Goal: Transaction & Acquisition: Book appointment/travel/reservation

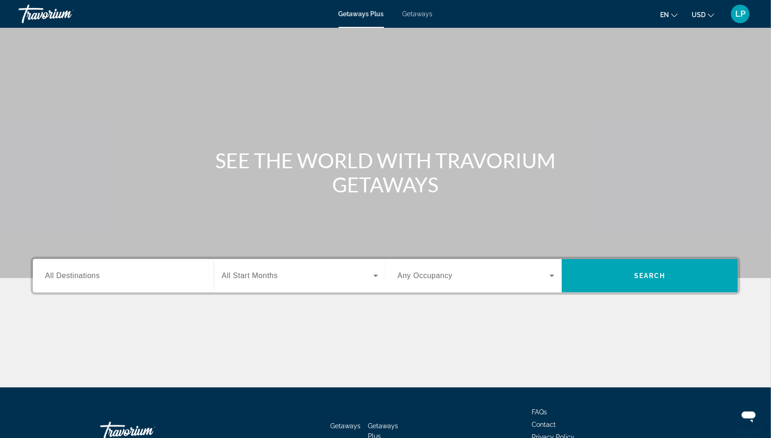
click at [420, 8] on div "Getaways Plus Getaways en English Español Français Italiano Português русский U…" at bounding box center [385, 14] width 771 height 24
click at [419, 14] on span "Getaways" at bounding box center [418, 13] width 30 height 7
click at [63, 277] on span "All Destinations" at bounding box center [72, 276] width 55 height 8
click at [63, 277] on input "Destination All Destinations" at bounding box center [123, 276] width 157 height 11
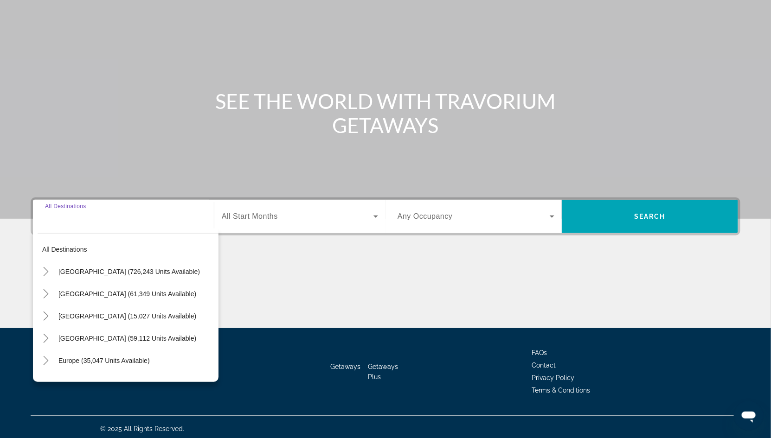
scroll to position [63, 0]
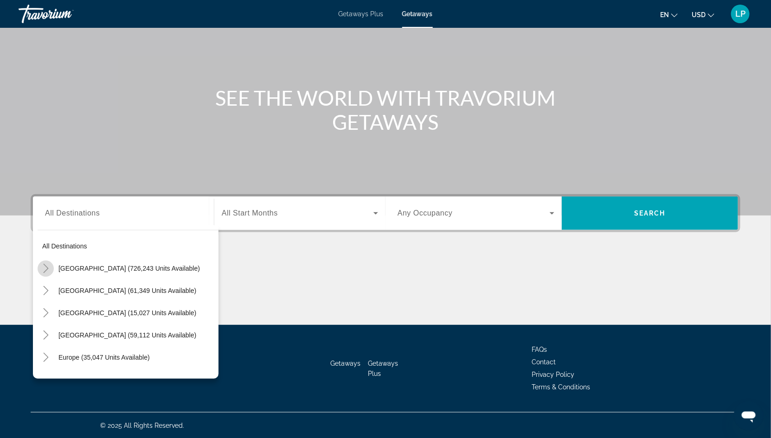
click at [45, 268] on icon "Toggle United States (726,243 units available)" at bounding box center [45, 268] width 9 height 9
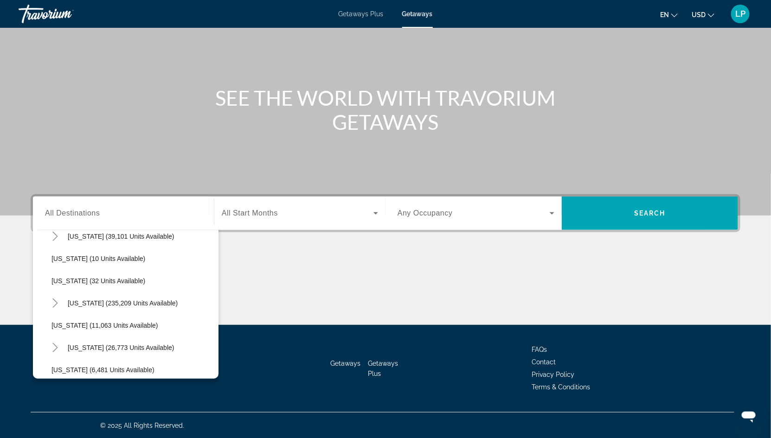
scroll to position [125, 0]
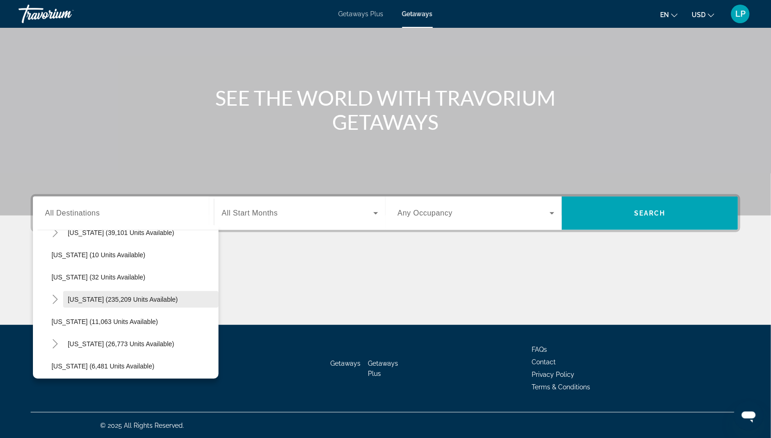
click at [87, 299] on span "Florida (235,209 units available)" at bounding box center [123, 299] width 110 height 7
type input "**********"
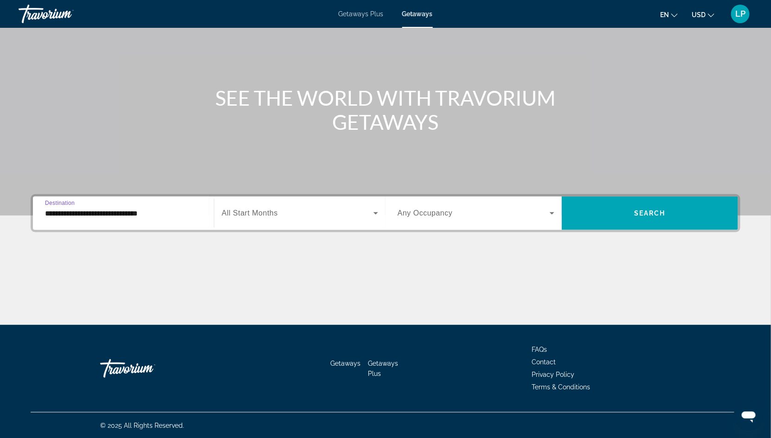
click at [300, 216] on span "Search widget" at bounding box center [298, 213] width 152 height 11
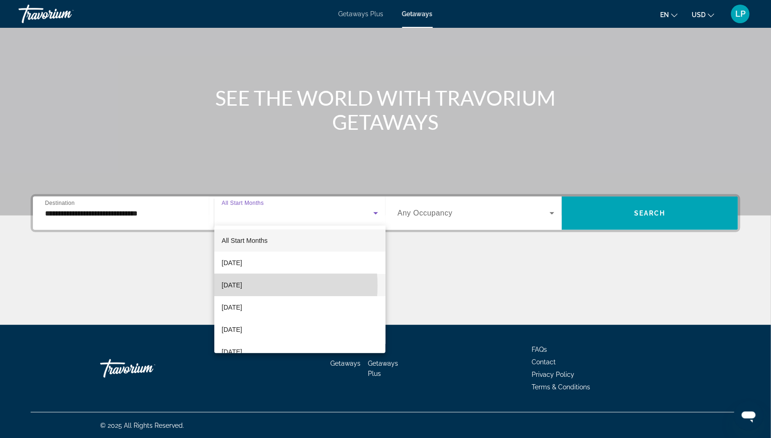
click at [242, 286] on span "[DATE]" at bounding box center [232, 285] width 20 height 11
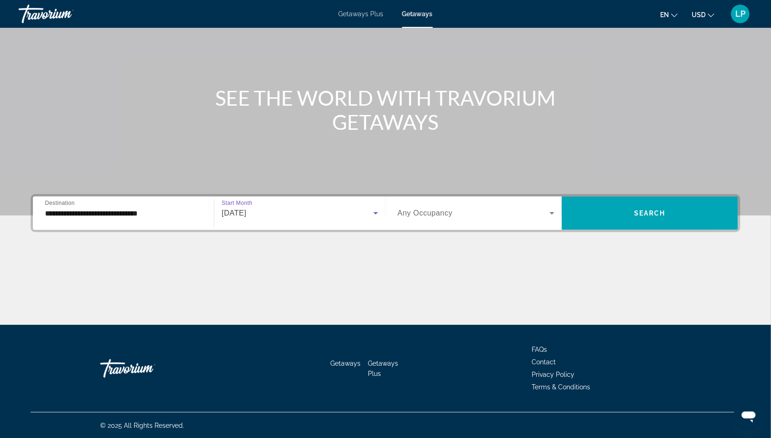
click at [501, 219] on span "Search widget" at bounding box center [474, 213] width 152 height 11
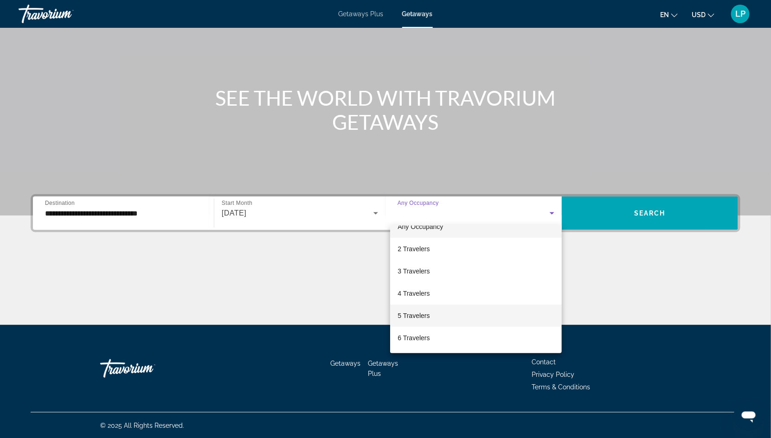
scroll to position [19, 0]
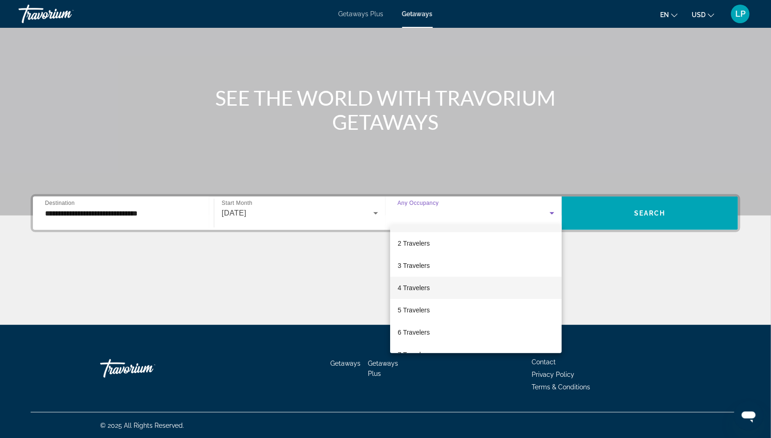
click at [435, 281] on mat-option "4 Travelers" at bounding box center [476, 288] width 172 height 22
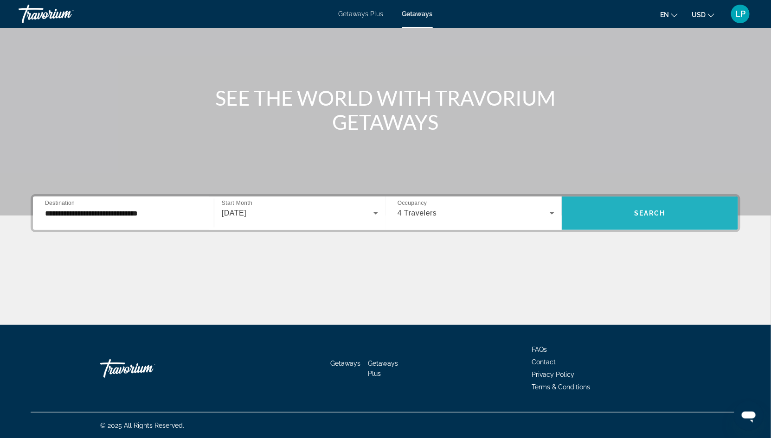
click at [657, 204] on span "Search widget" at bounding box center [650, 213] width 176 height 22
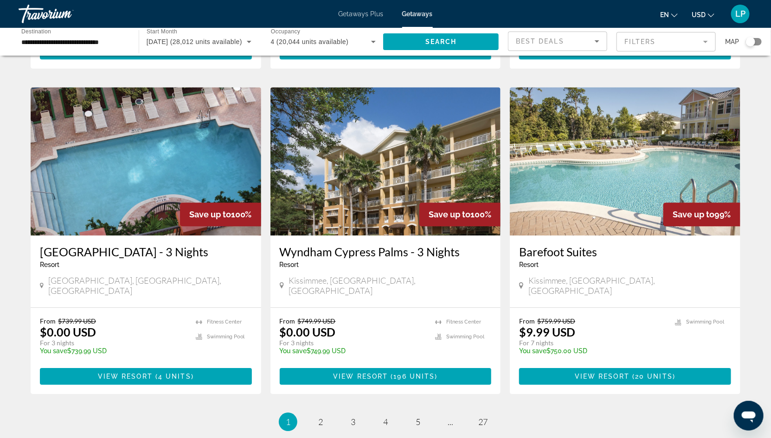
scroll to position [1000, 0]
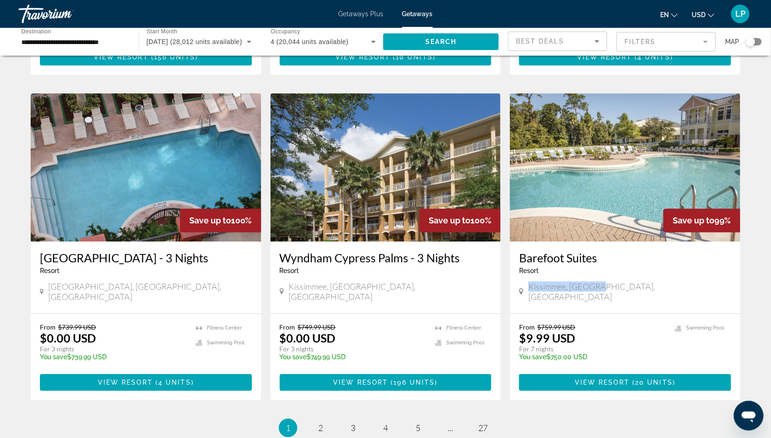
drag, startPoint x: 526, startPoint y: 258, endPoint x: 583, endPoint y: 261, distance: 57.6
click at [583, 282] on div "Kissimmee, FL, USA" at bounding box center [625, 293] width 212 height 23
click at [590, 264] on div "Barefoot Suites Resort - This is an adults only resort Kissimmee, FL, USA" at bounding box center [625, 278] width 231 height 72
click at [604, 379] on span "View Resort" at bounding box center [602, 382] width 55 height 7
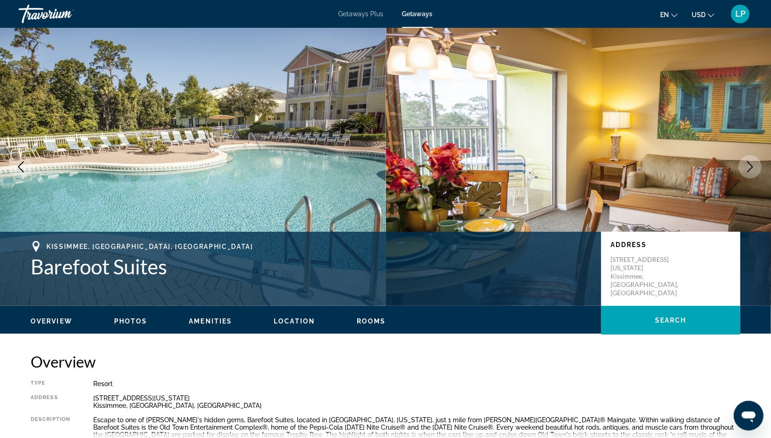
click at [737, 168] on img "Main content" at bounding box center [579, 167] width 386 height 278
click at [123, 325] on button "Photos" at bounding box center [130, 321] width 33 height 8
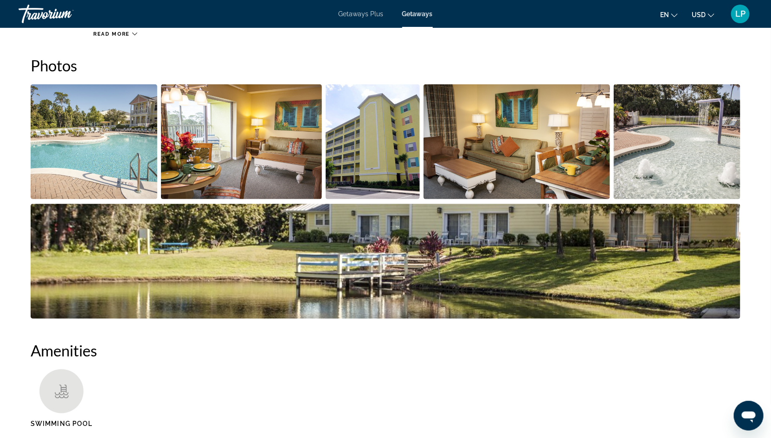
scroll to position [420, 0]
click at [152, 168] on img "Open full-screen image slider" at bounding box center [94, 141] width 127 height 115
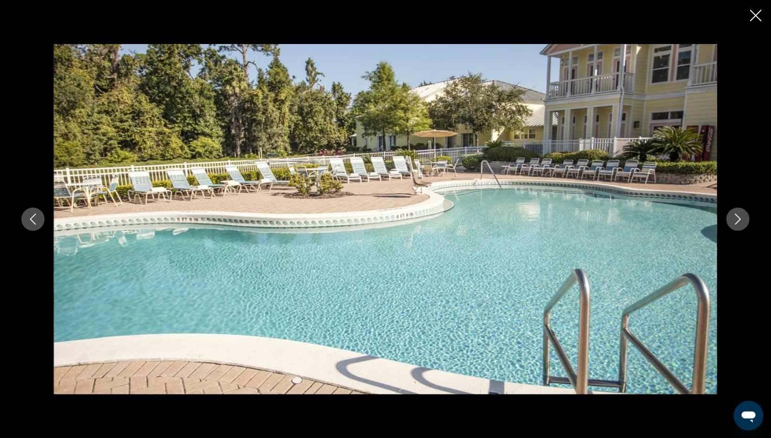
click at [734, 219] on icon "Next image" at bounding box center [738, 219] width 11 height 11
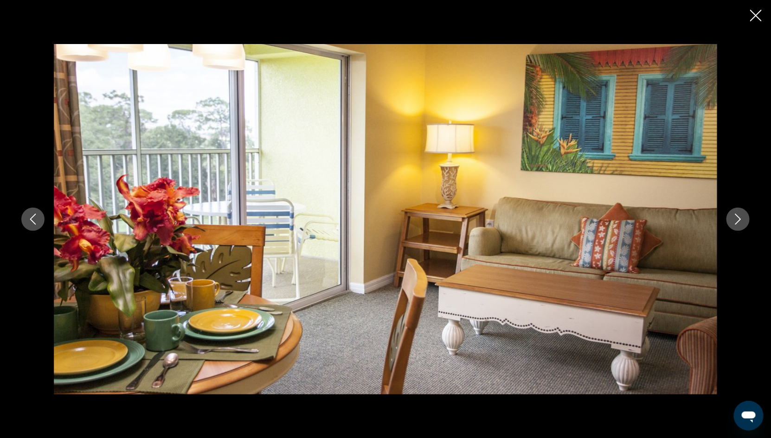
click at [734, 219] on icon "Next image" at bounding box center [738, 219] width 11 height 11
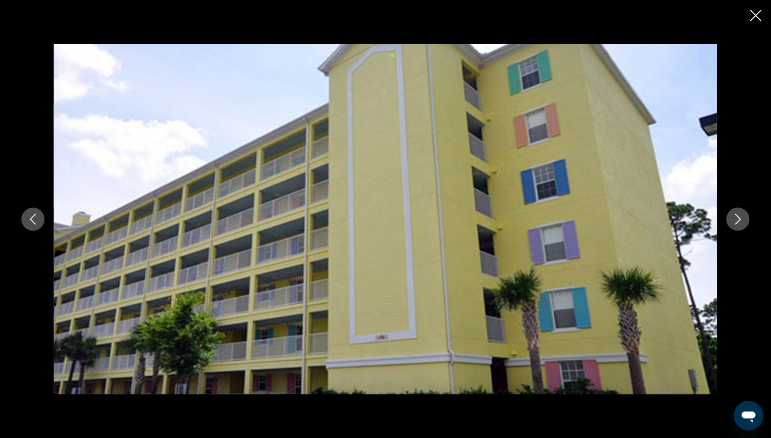
click at [734, 219] on icon "Next image" at bounding box center [738, 219] width 11 height 11
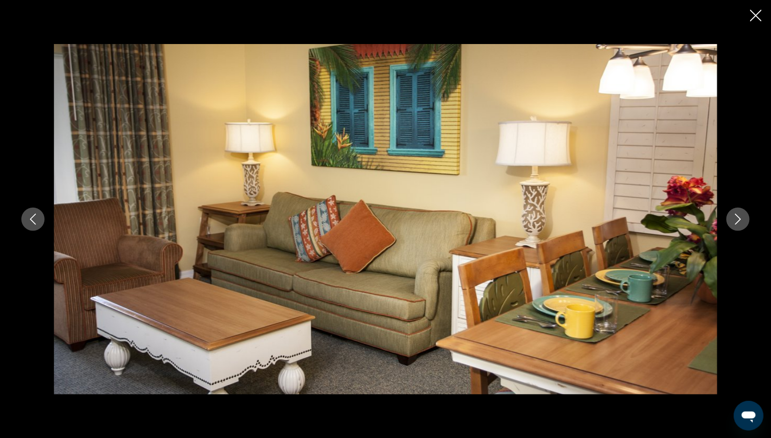
click at [734, 219] on icon "Next image" at bounding box center [738, 219] width 11 height 11
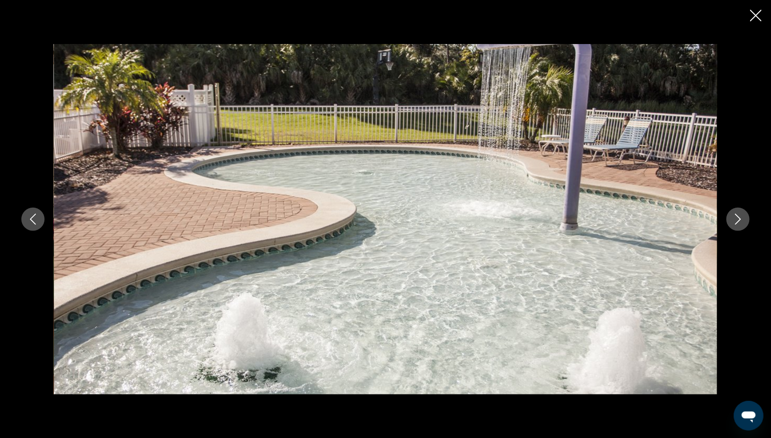
click at [737, 219] on icon "Next image" at bounding box center [738, 219] width 11 height 11
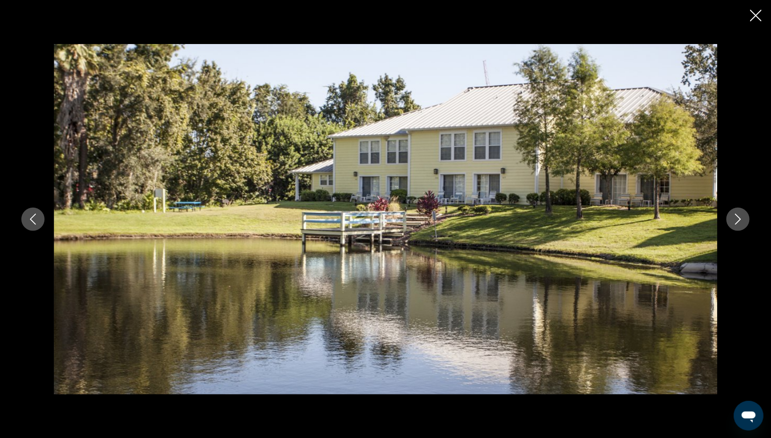
click at [737, 219] on icon "Next image" at bounding box center [738, 219] width 11 height 11
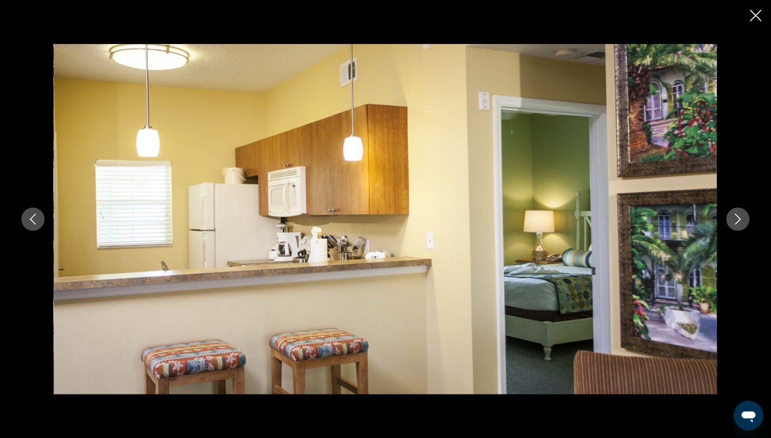
click at [737, 219] on icon "Next image" at bounding box center [738, 219] width 11 height 11
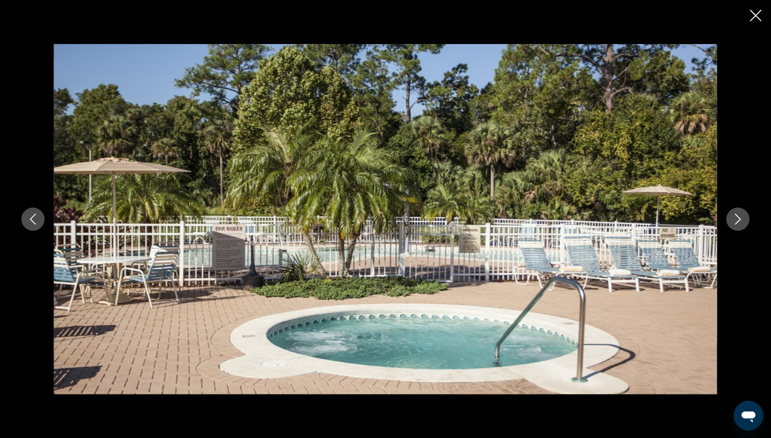
click at [760, 19] on icon "Close slideshow" at bounding box center [756, 16] width 12 height 12
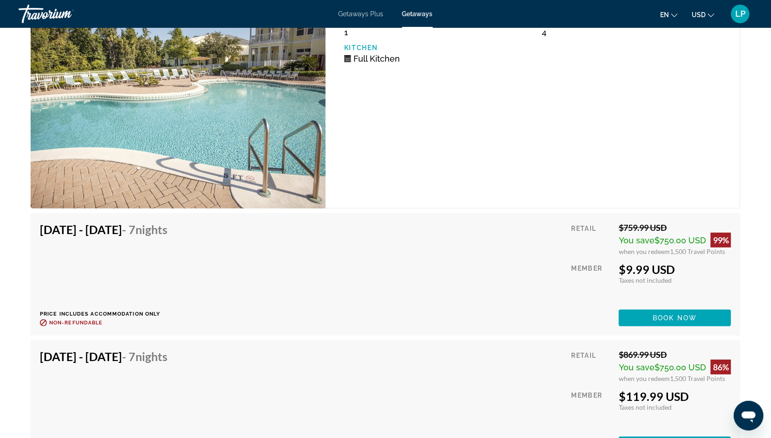
scroll to position [1696, 0]
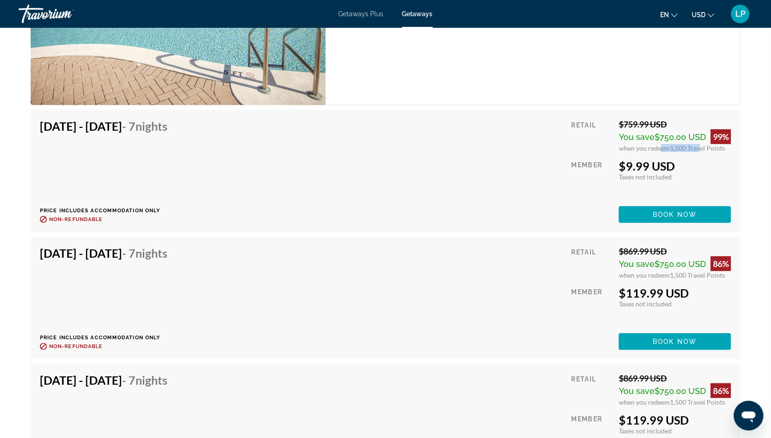
drag, startPoint x: 659, startPoint y: 146, endPoint x: 695, endPoint y: 147, distance: 36.2
click at [695, 147] on div "when you redeem 1,500 Travel Points" at bounding box center [675, 148] width 112 height 8
click at [675, 145] on span "1,500 Travel Points" at bounding box center [697, 148] width 55 height 8
drag, startPoint x: 669, startPoint y: 147, endPoint x: 689, endPoint y: 148, distance: 20.0
click at [689, 148] on span "1,500 Travel Points" at bounding box center [697, 148] width 55 height 8
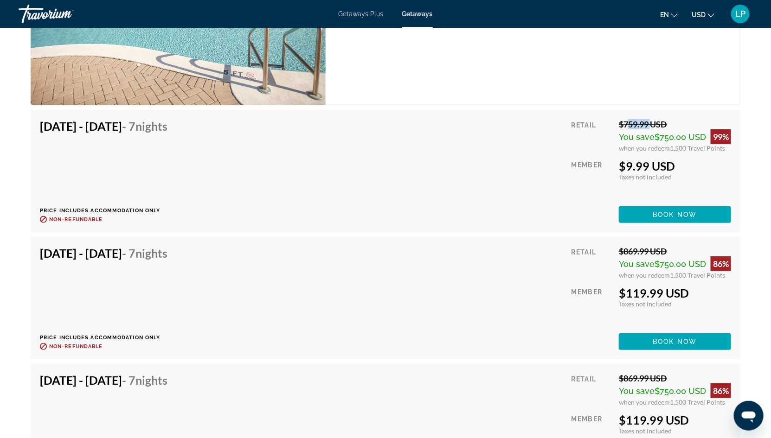
drag, startPoint x: 623, startPoint y: 123, endPoint x: 648, endPoint y: 123, distance: 25.1
click at [648, 123] on div "$759.99 USD" at bounding box center [675, 124] width 112 height 10
drag, startPoint x: 622, startPoint y: 164, endPoint x: 651, endPoint y: 164, distance: 29.7
click at [651, 164] on div "$9.99 USD" at bounding box center [675, 166] width 112 height 14
click at [651, 212] on span "Main content" at bounding box center [675, 215] width 112 height 22
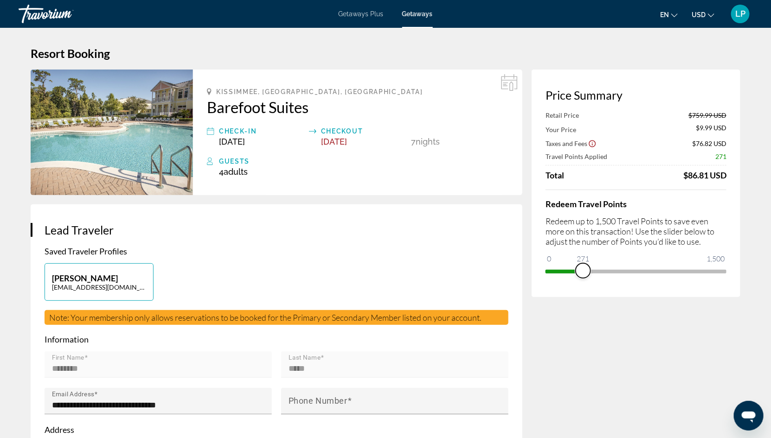
drag, startPoint x: 723, startPoint y: 269, endPoint x: 583, endPoint y: 275, distance: 139.8
click at [583, 275] on span "ngx-slider" at bounding box center [583, 271] width 15 height 15
drag, startPoint x: 675, startPoint y: 176, endPoint x: 729, endPoint y: 176, distance: 54.3
click at [729, 176] on div "Price Summary Retail Price $759.99 USD Your Price $624.49 USD Taxes and Fees $1…" at bounding box center [636, 184] width 209 height 228
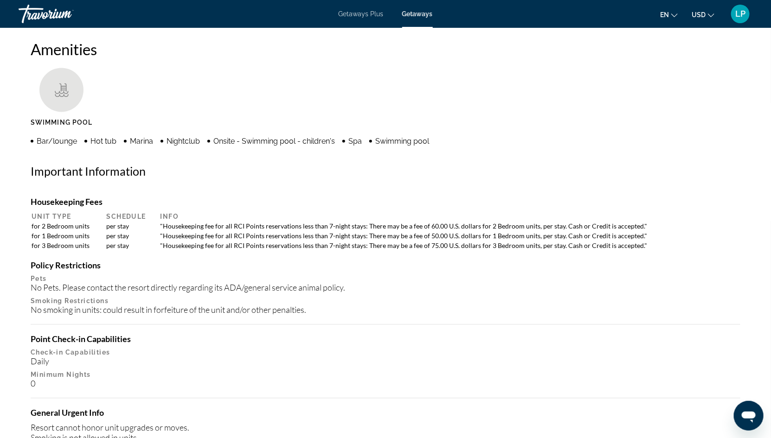
scroll to position [764, 0]
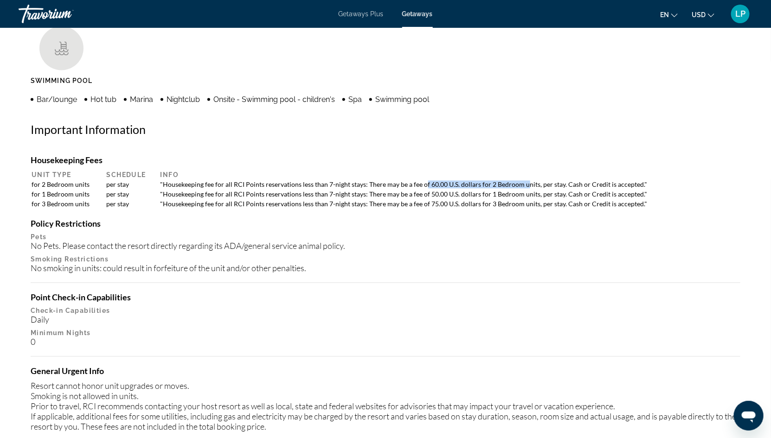
drag, startPoint x: 424, startPoint y: 185, endPoint x: 524, endPoint y: 184, distance: 99.8
click at [524, 184] on td ""Housekeeping fee for all RCI Points reservations less than 7-night stays: Ther…" at bounding box center [448, 184] width 584 height 9
click at [373, 184] on td ""Housekeeping fee for all RCI Points reservations less than 7-night stays: Ther…" at bounding box center [448, 184] width 584 height 9
drag, startPoint x: 419, startPoint y: 186, endPoint x: 474, endPoint y: 186, distance: 54.8
click at [474, 186] on td ""Housekeeping fee for all RCI Points reservations less than 7-night stays: Ther…" at bounding box center [448, 184] width 584 height 9
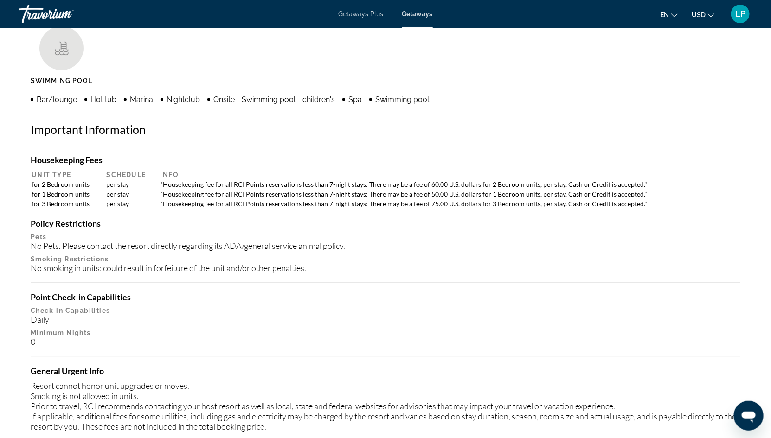
click at [498, 184] on td ""Housekeeping fee for all RCI Points reservations less than 7-night stays: Ther…" at bounding box center [448, 184] width 584 height 9
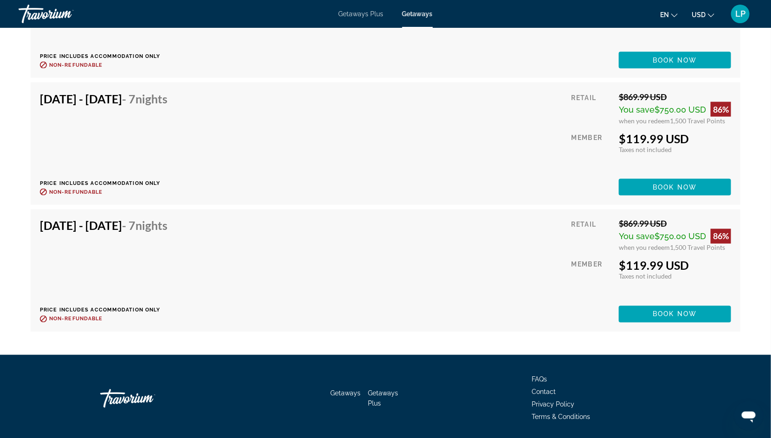
scroll to position [2135, 0]
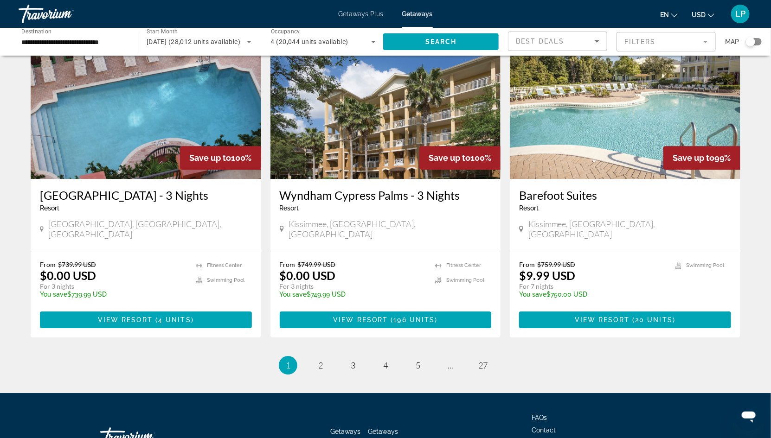
scroll to position [1089, 0]
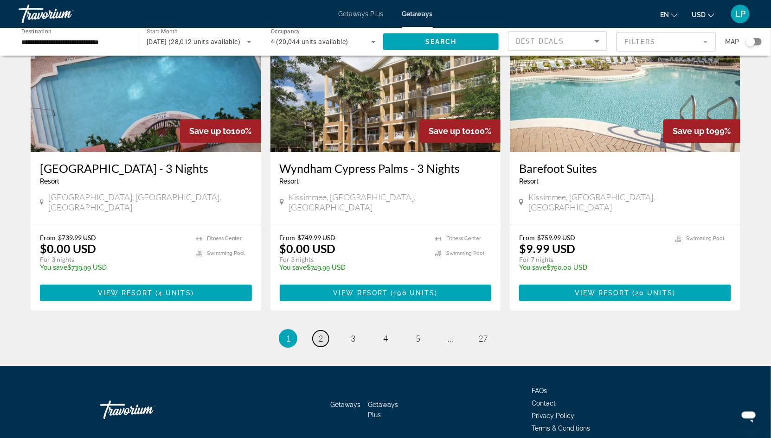
click at [323, 331] on link "page 2" at bounding box center [321, 339] width 16 height 16
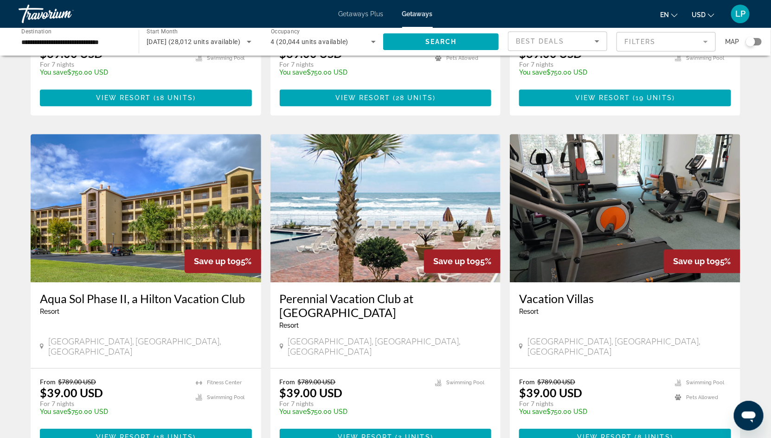
scroll to position [997, 0]
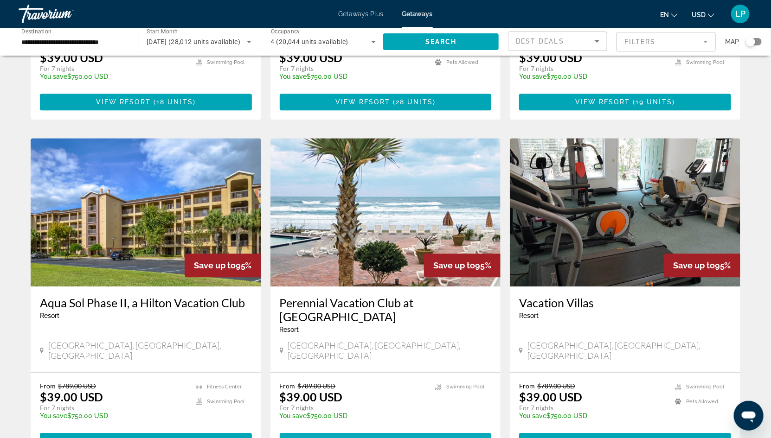
click at [324, 431] on span "Main content" at bounding box center [386, 442] width 212 height 22
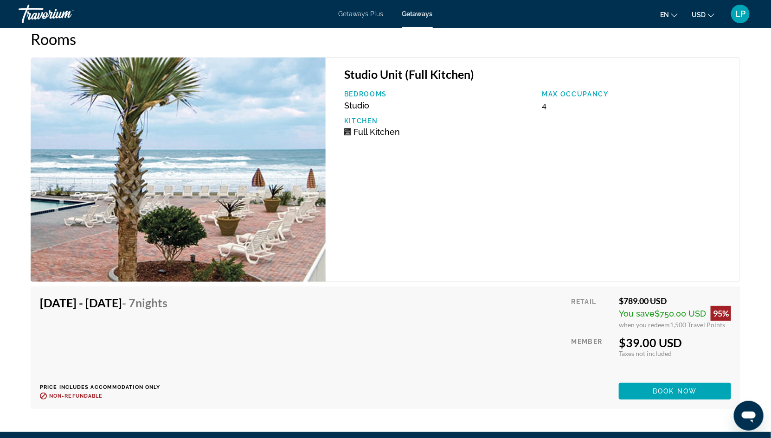
scroll to position [1468, 0]
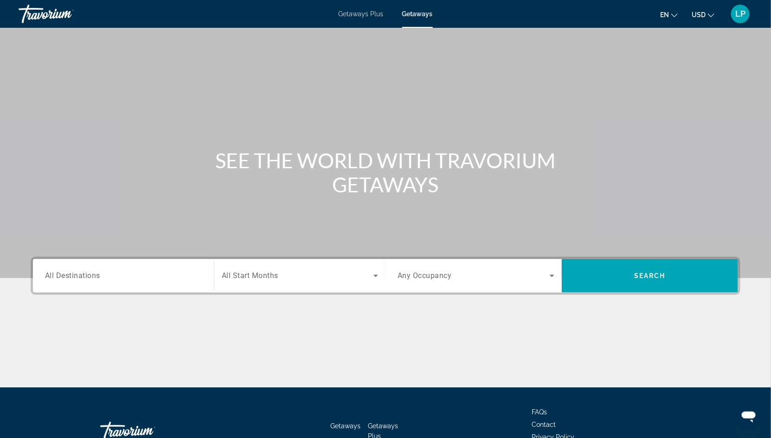
click at [62, 276] on span "All Destinations" at bounding box center [72, 275] width 55 height 9
click at [62, 276] on input "Destination All Destinations" at bounding box center [123, 276] width 157 height 11
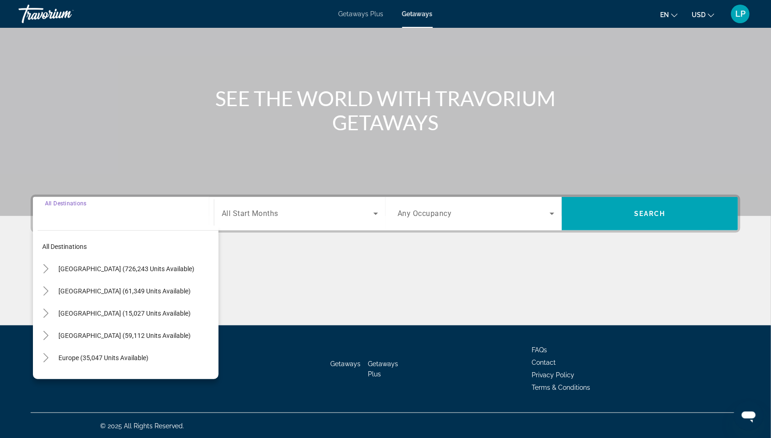
scroll to position [63, 0]
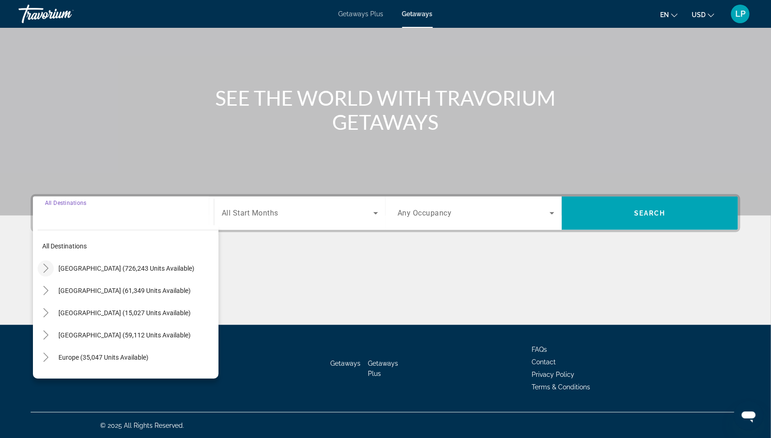
click at [46, 266] on icon "Toggle United States (726,243 units available)" at bounding box center [45, 268] width 9 height 9
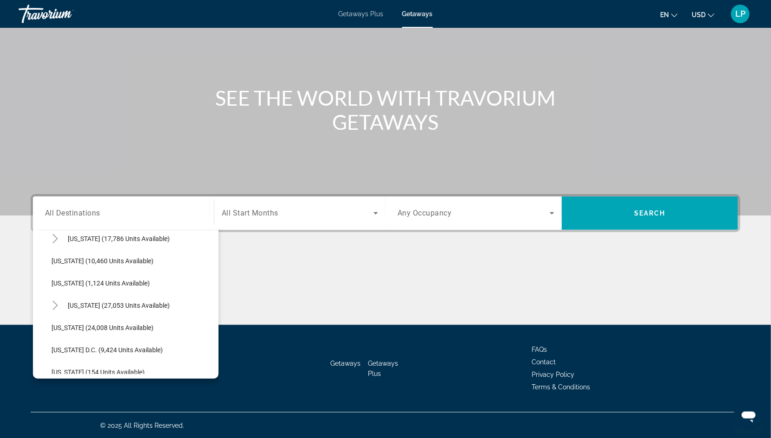
scroll to position [831, 0]
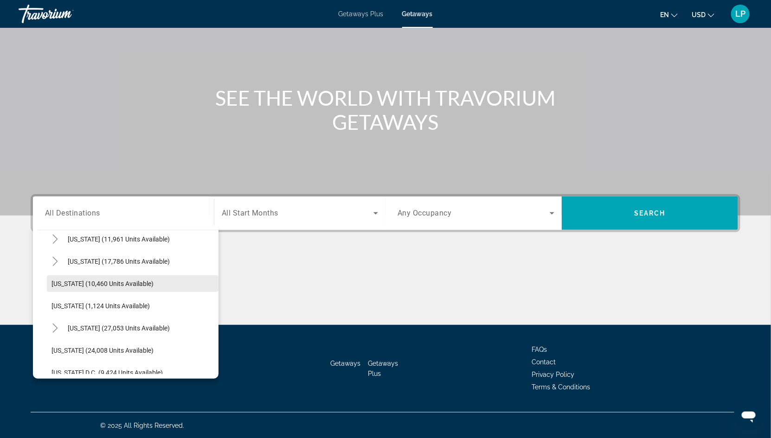
click at [89, 284] on span "[US_STATE] (10,460 units available)" at bounding box center [103, 283] width 102 height 7
type input "**********"
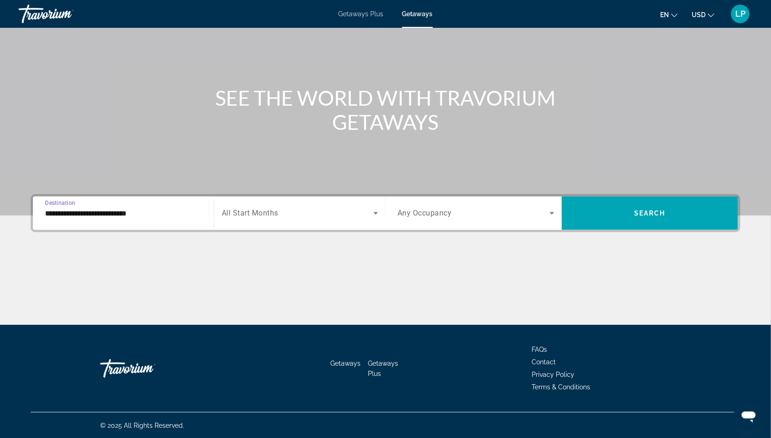
click at [300, 216] on span "Search widget" at bounding box center [298, 213] width 152 height 11
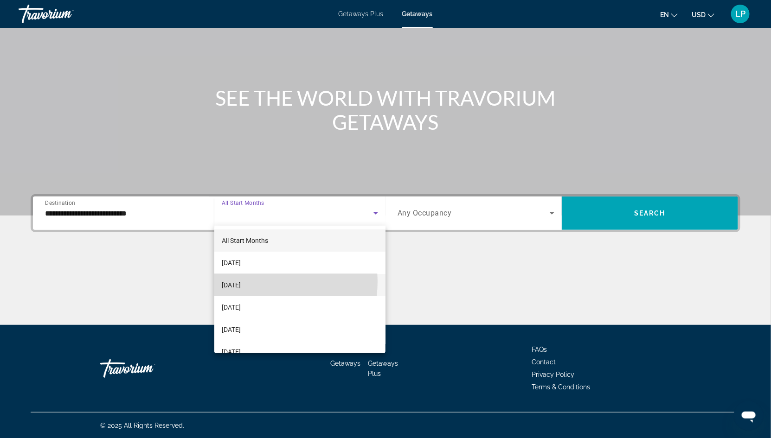
click at [241, 282] on span "[DATE]" at bounding box center [231, 285] width 19 height 11
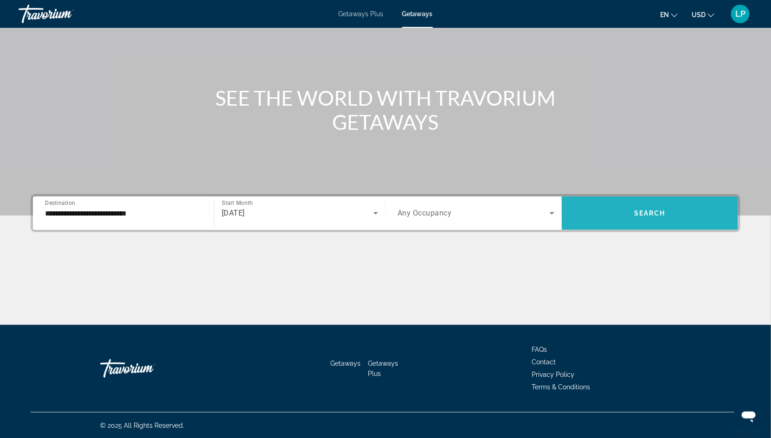
click at [625, 206] on span "Search widget" at bounding box center [650, 213] width 176 height 22
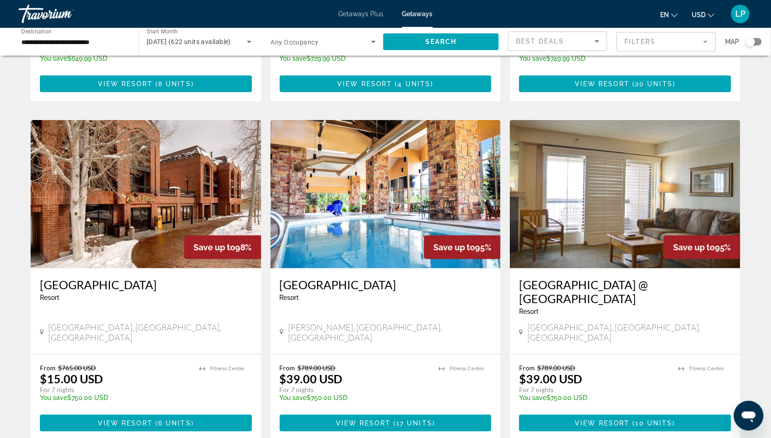
scroll to position [290, 0]
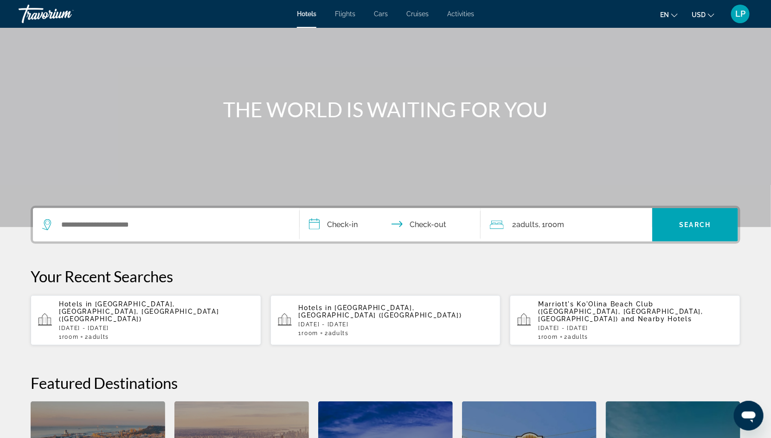
scroll to position [59, 0]
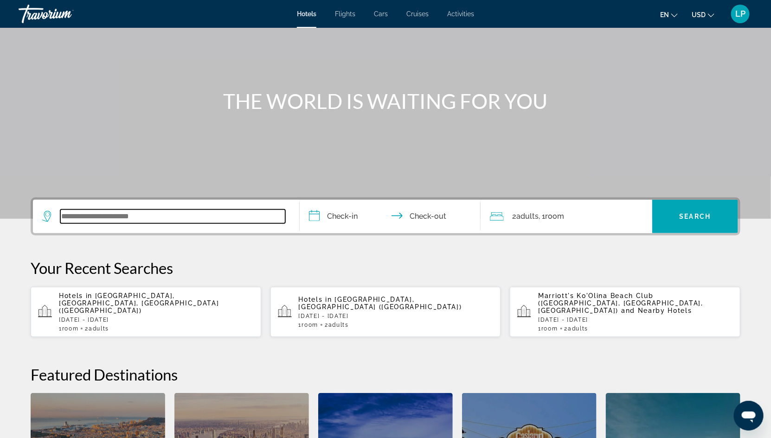
click at [94, 219] on input "Search widget" at bounding box center [172, 217] width 225 height 14
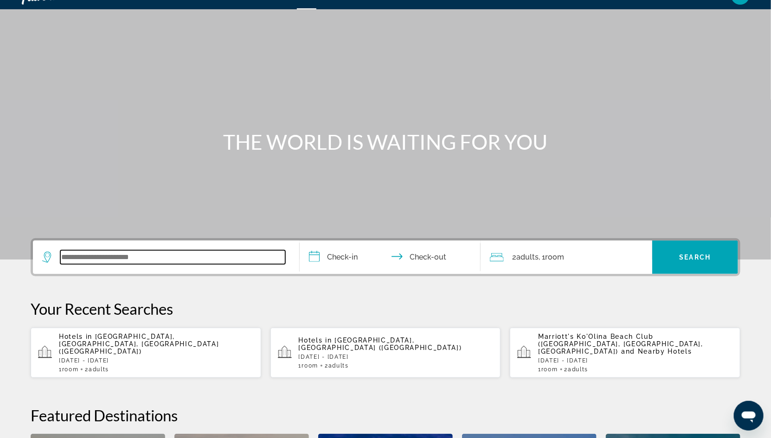
scroll to position [4, 0]
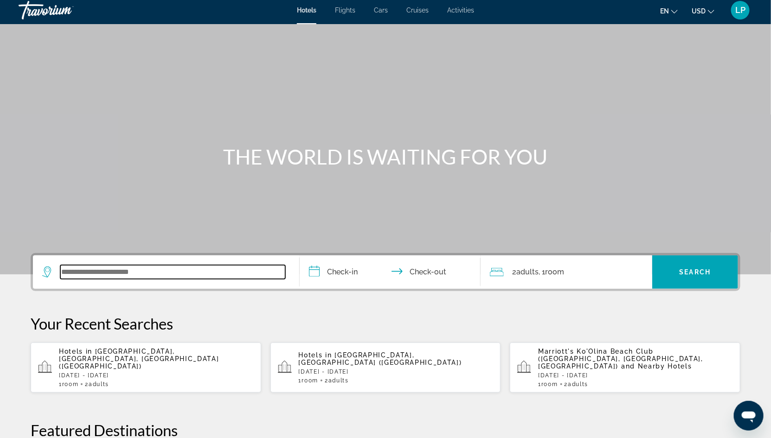
click at [90, 272] on input "Search widget" at bounding box center [172, 272] width 225 height 14
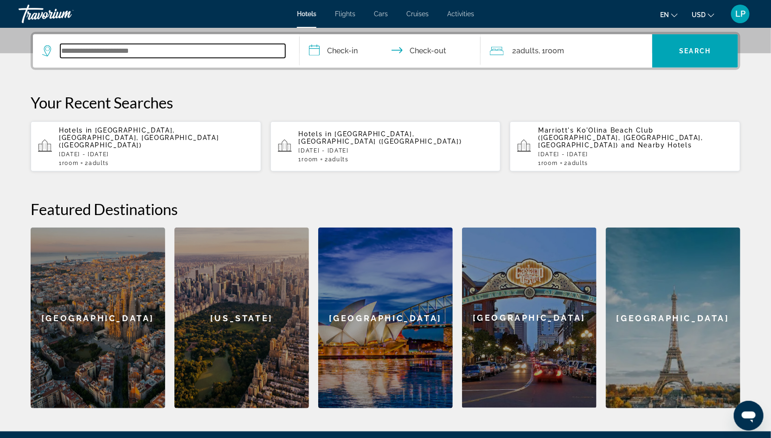
scroll to position [226, 0]
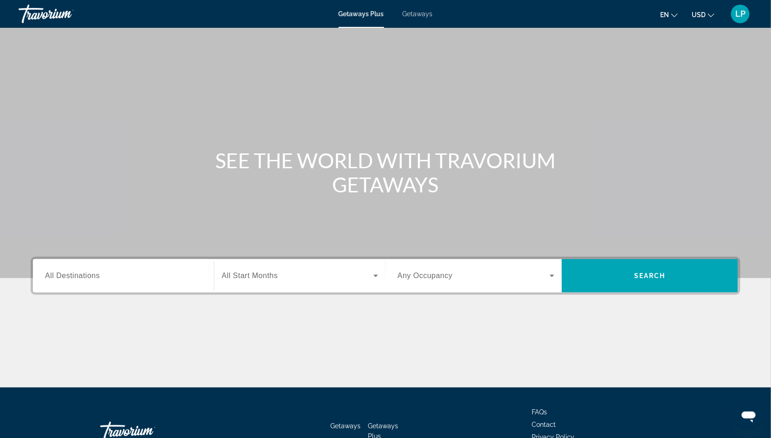
click at [426, 8] on div "Getaways Plus Getaways en English Español Français Italiano Português русский U…" at bounding box center [385, 14] width 771 height 24
click at [418, 13] on span "Getaways" at bounding box center [418, 13] width 30 height 7
click at [86, 275] on span "All Destinations" at bounding box center [72, 276] width 55 height 8
click at [86, 275] on input "Destination All Destinations" at bounding box center [123, 276] width 157 height 11
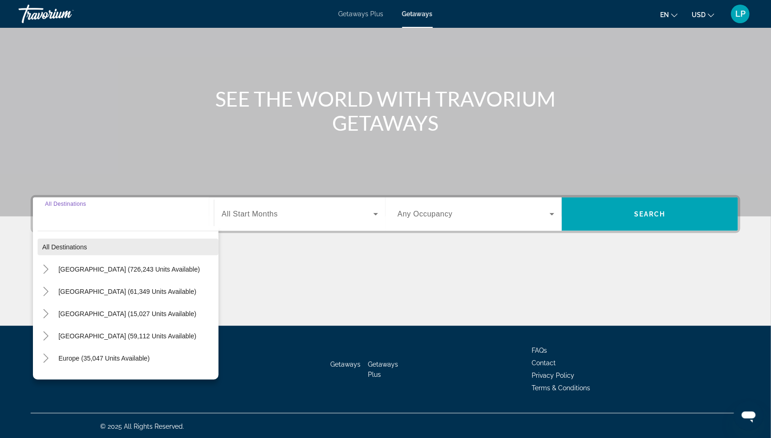
scroll to position [63, 0]
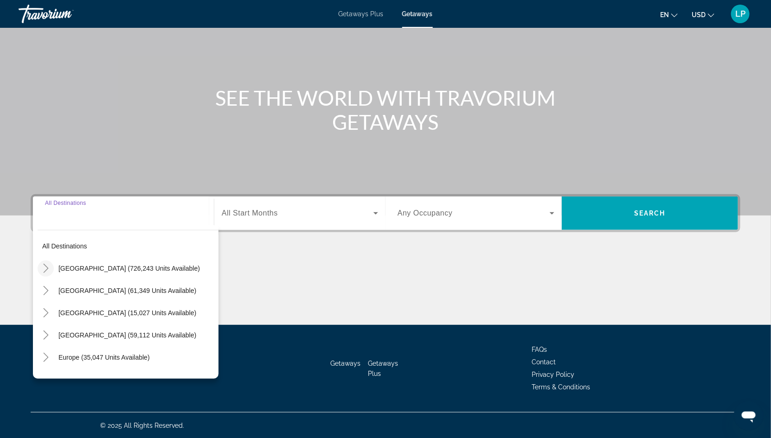
click at [44, 269] on icon "Toggle United States (726,243 units available)" at bounding box center [45, 268] width 9 height 9
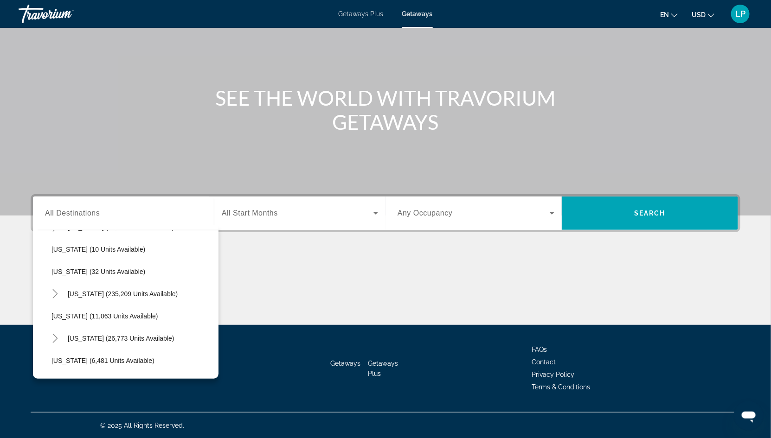
scroll to position [145, 0]
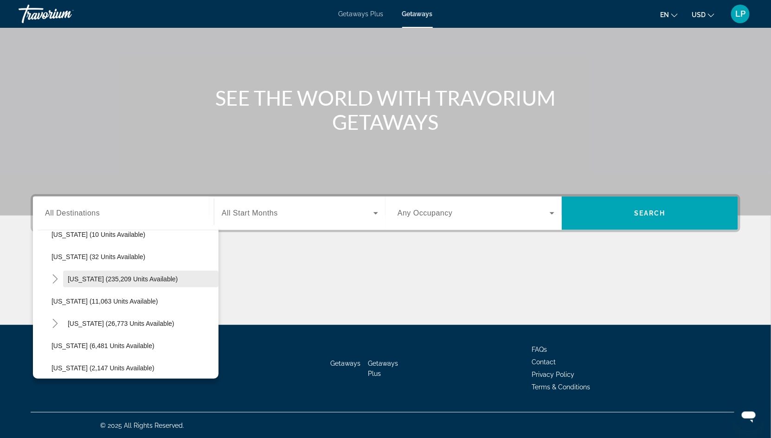
click at [103, 279] on span "Florida (235,209 units available)" at bounding box center [123, 279] width 110 height 7
type input "**********"
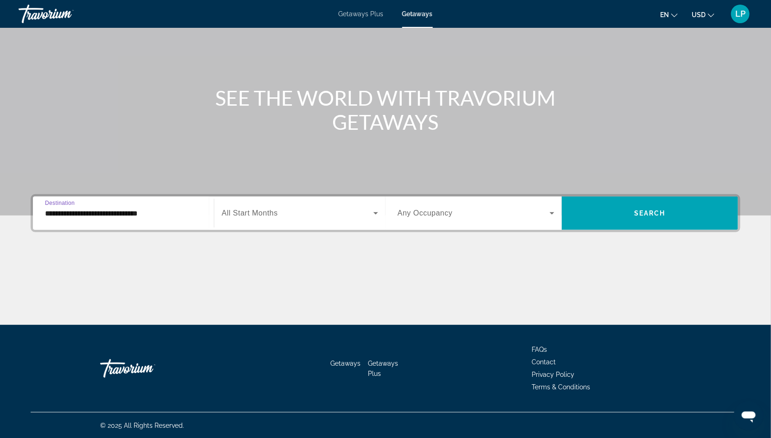
click at [266, 208] on span "Search widget" at bounding box center [298, 213] width 152 height 11
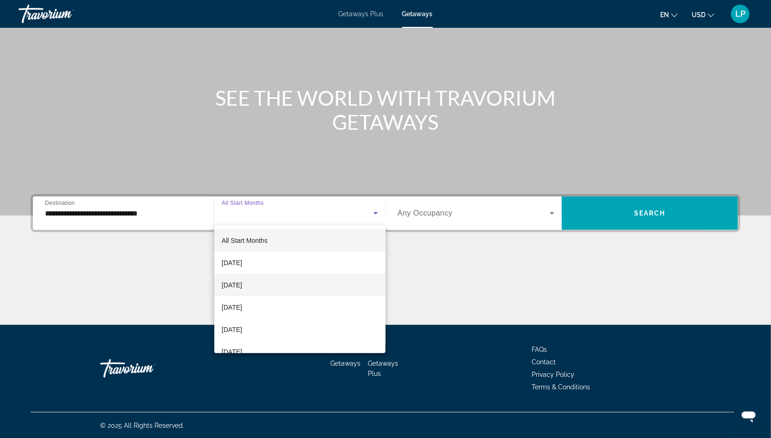
click at [242, 284] on span "[DATE]" at bounding box center [232, 285] width 20 height 11
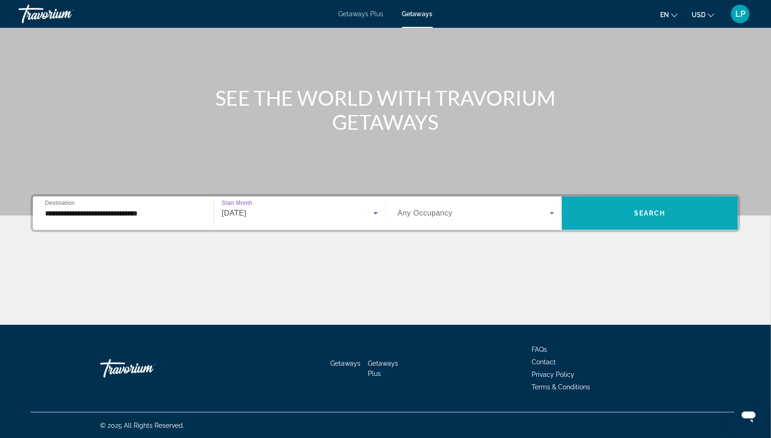
click at [596, 214] on span "Search widget" at bounding box center [650, 213] width 176 height 22
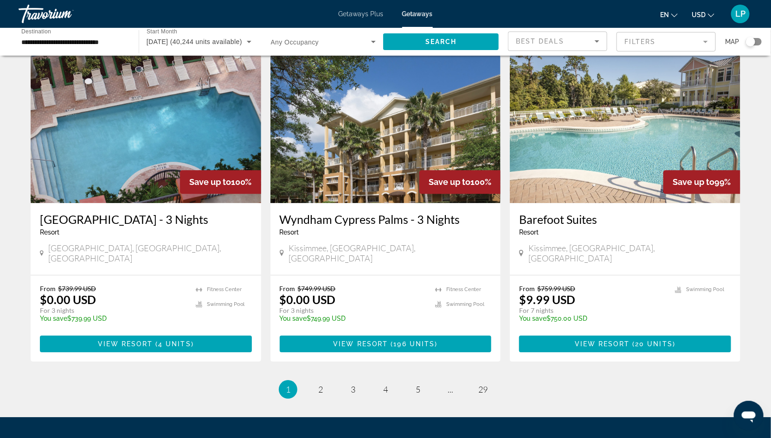
scroll to position [1038, 0]
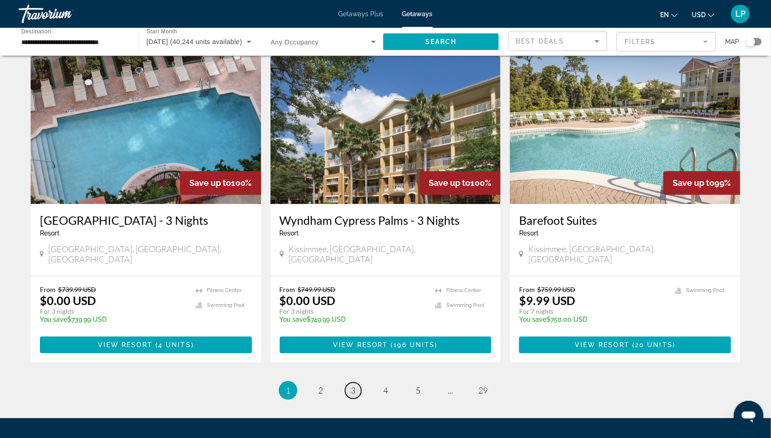
click at [357, 383] on link "page 3" at bounding box center [353, 391] width 16 height 16
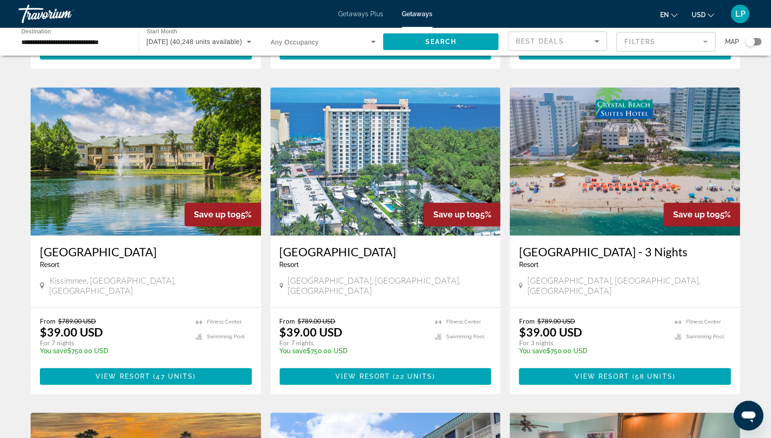
scroll to position [679, 0]
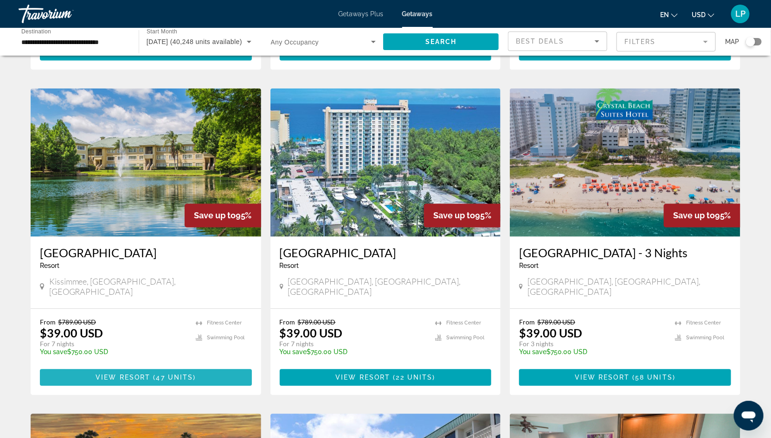
click at [100, 374] on span "View Resort" at bounding box center [123, 377] width 55 height 7
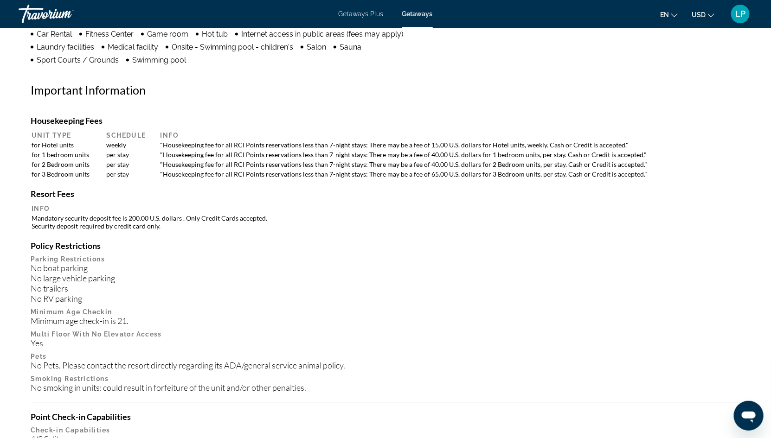
scroll to position [841, 0]
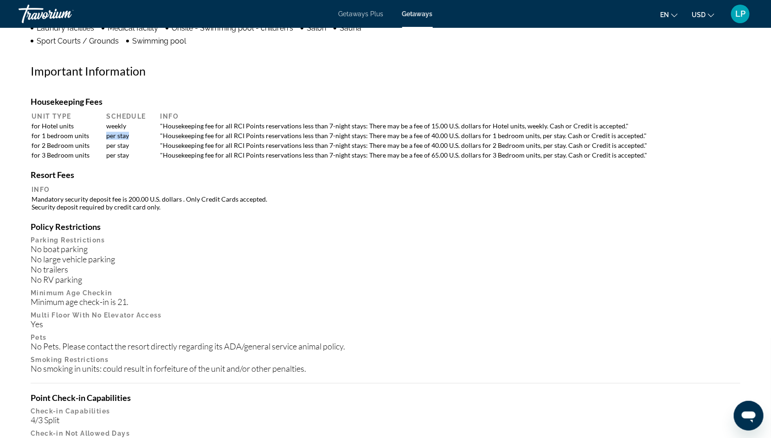
drag, startPoint x: 97, startPoint y: 136, endPoint x: 132, endPoint y: 136, distance: 34.8
click at [132, 136] on tr "for 1 bedroom units per stay "Housekeeping fee for all RCI Points reservations …" at bounding box center [386, 135] width 708 height 9
click at [129, 134] on td "per stay" at bounding box center [128, 135] width 53 height 9
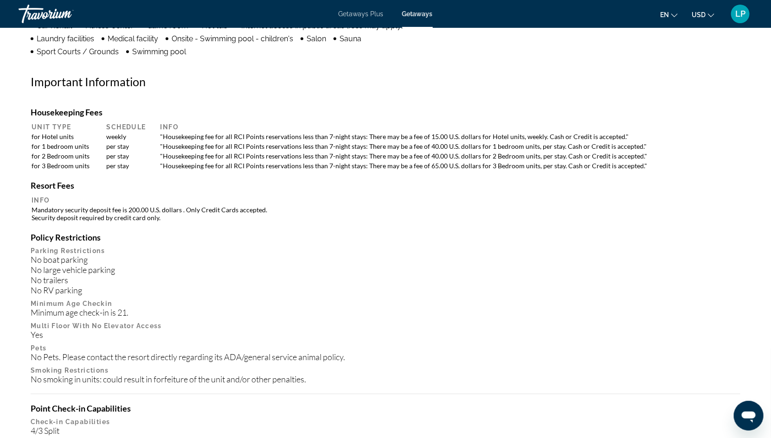
scroll to position [835, 0]
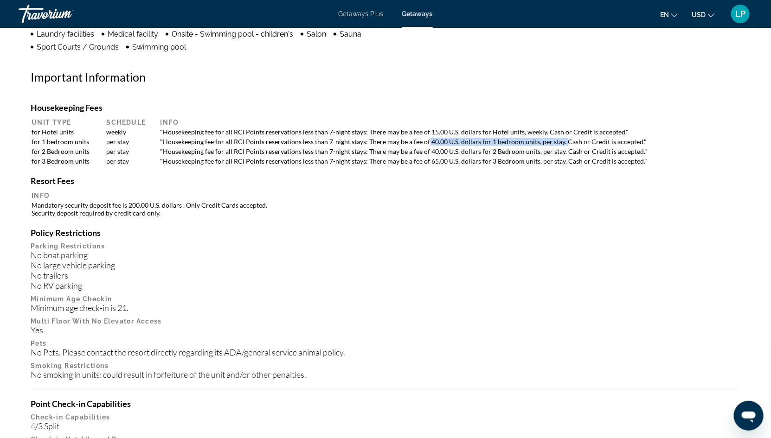
drag, startPoint x: 426, startPoint y: 142, endPoint x: 561, endPoint y: 142, distance: 135.0
click at [561, 142] on td ""Housekeeping fee for all RCI Points reservations less than 7-night stays: Ther…" at bounding box center [448, 141] width 584 height 9
click at [563, 182] on h4 "Resort Fees" at bounding box center [386, 181] width 710 height 10
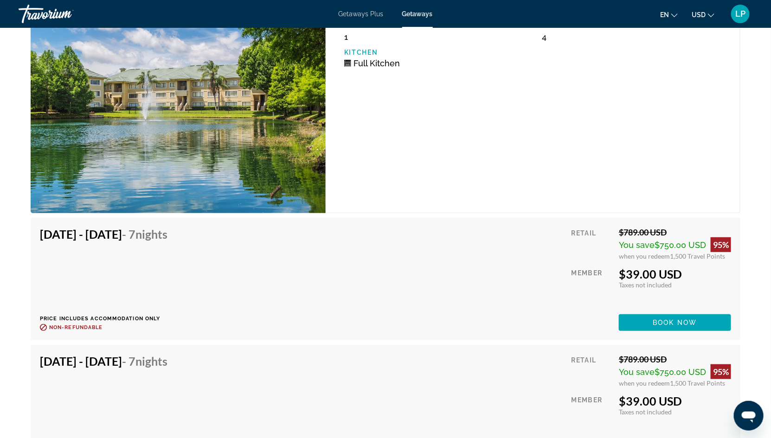
scroll to position [3220, 0]
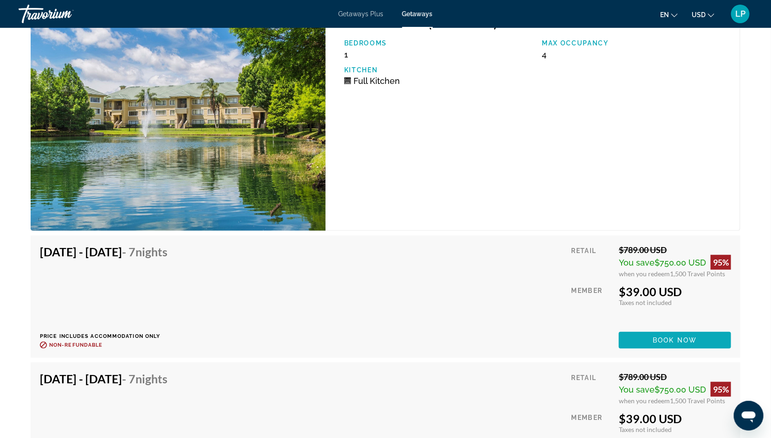
click at [635, 331] on span "Main content" at bounding box center [675, 340] width 112 height 22
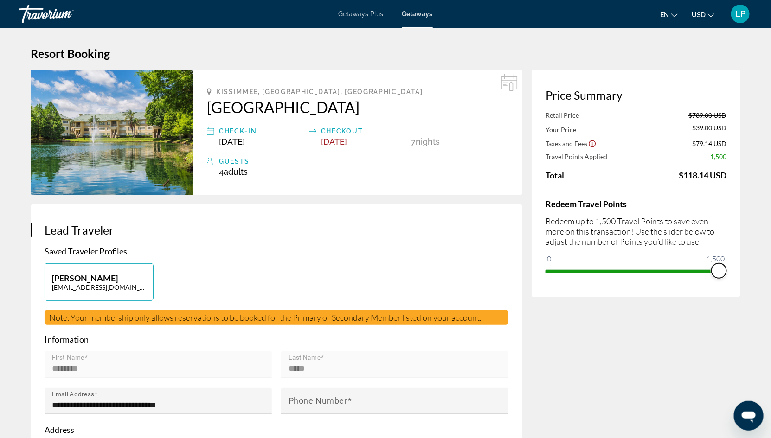
click at [727, 269] on div "Price Summary Retail Price $789.00 USD Your Price $39.00 USD Taxes and Fees $79…" at bounding box center [636, 184] width 209 height 228
drag, startPoint x: 674, startPoint y: 176, endPoint x: 734, endPoint y: 176, distance: 59.9
click at [734, 176] on div "Price Summary Retail Price $789.00 USD Your Price $39.00 USD Taxes and Fees $79…" at bounding box center [636, 184] width 209 height 228
click at [630, 80] on div "Price Summary Retail Price $789.00 USD Your Price $39.00 USD Taxes and Fees $79…" at bounding box center [636, 184] width 209 height 228
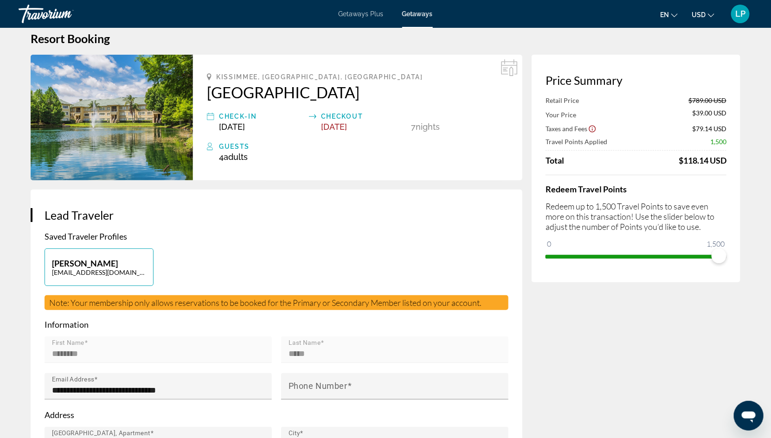
scroll to position [14, 0]
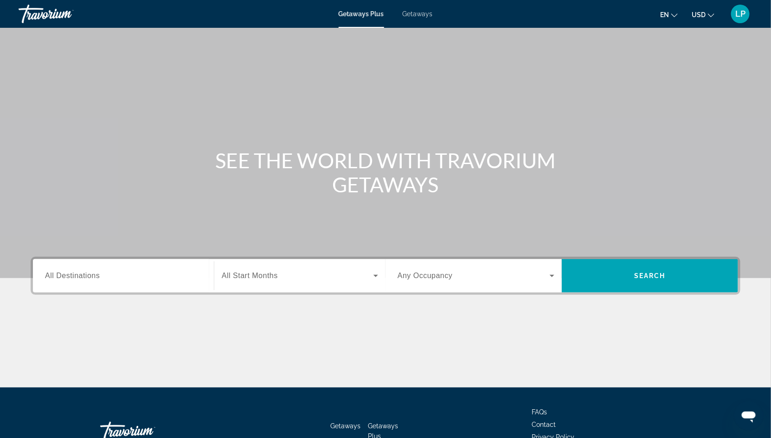
click at [412, 16] on span "Getaways" at bounding box center [418, 13] width 30 height 7
click at [76, 277] on span "All Destinations" at bounding box center [72, 276] width 55 height 8
click at [76, 277] on input "Destination All Destinations" at bounding box center [123, 276] width 157 height 11
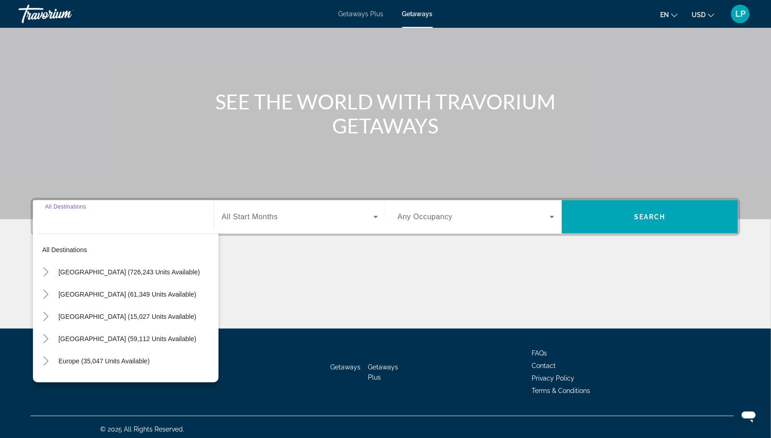
scroll to position [63, 0]
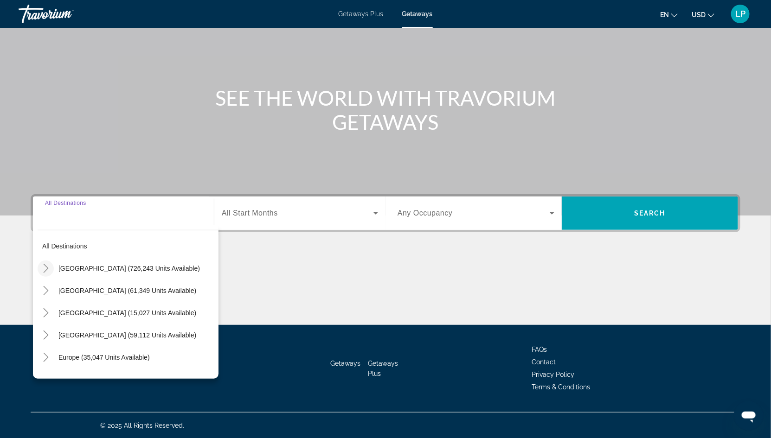
click at [46, 268] on icon "Toggle United States (726,243 units available)" at bounding box center [45, 268] width 9 height 9
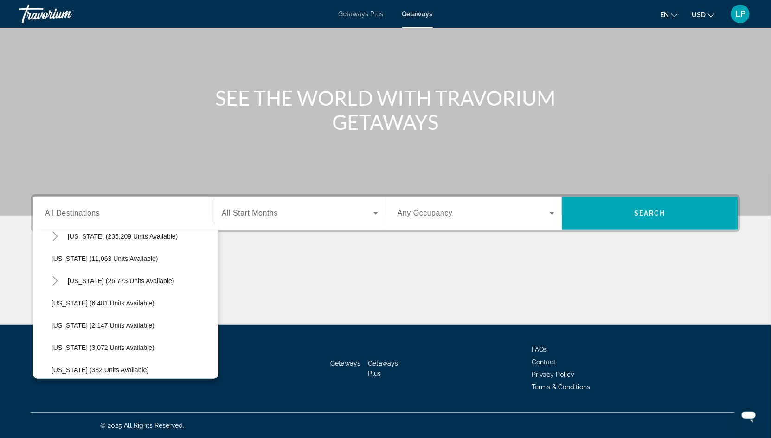
scroll to position [215, 0]
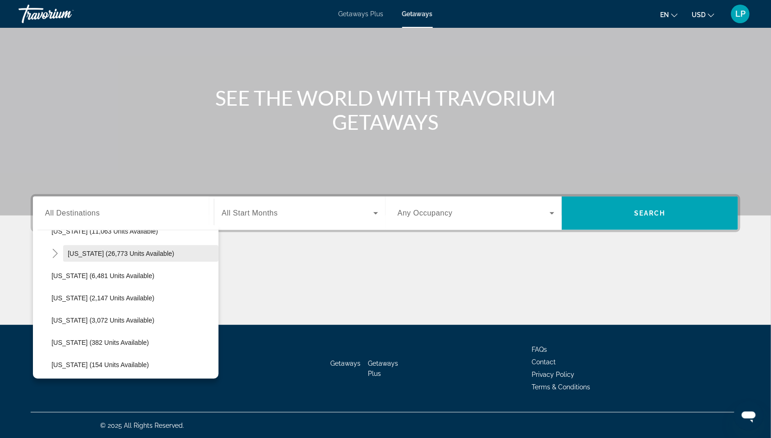
click at [99, 250] on span "[US_STATE] (26,773 units available)" at bounding box center [121, 253] width 107 height 7
type input "**********"
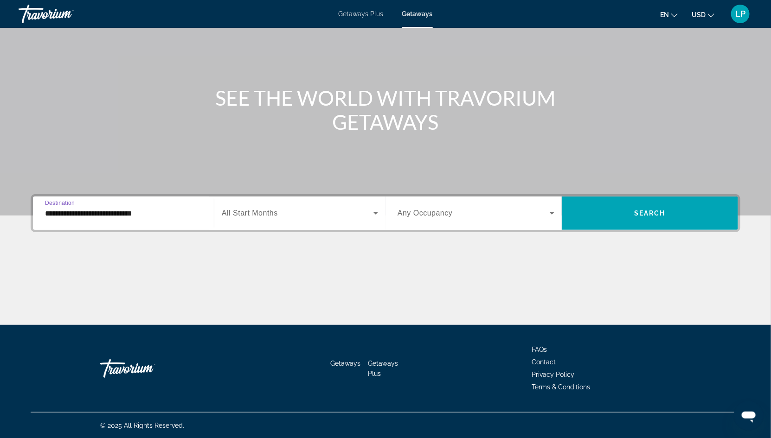
click at [270, 208] on span "Search widget" at bounding box center [298, 213] width 152 height 11
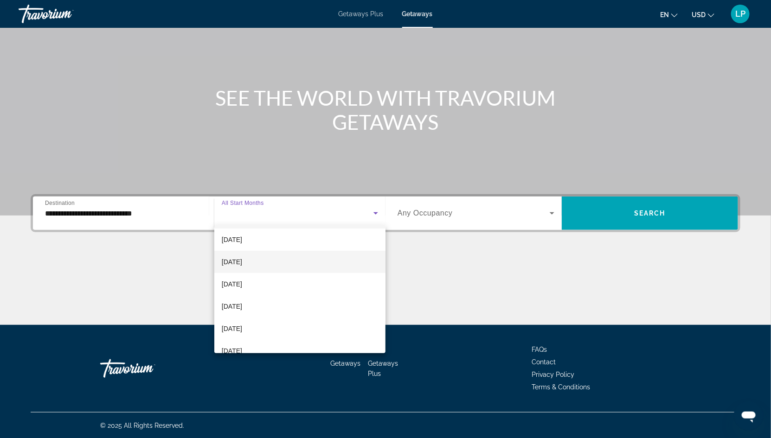
scroll to position [27, 0]
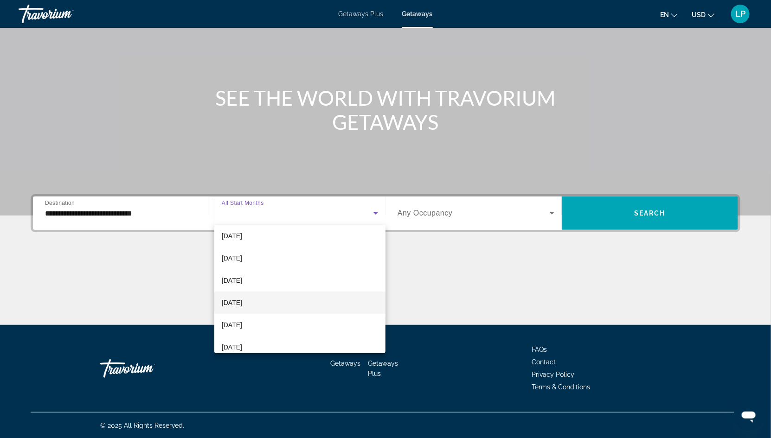
click at [242, 299] on span "[DATE]" at bounding box center [232, 302] width 20 height 11
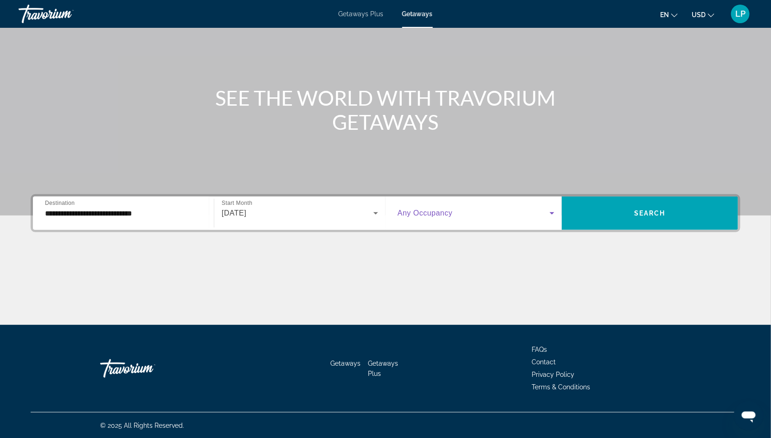
click at [474, 212] on span "Search widget" at bounding box center [474, 213] width 152 height 11
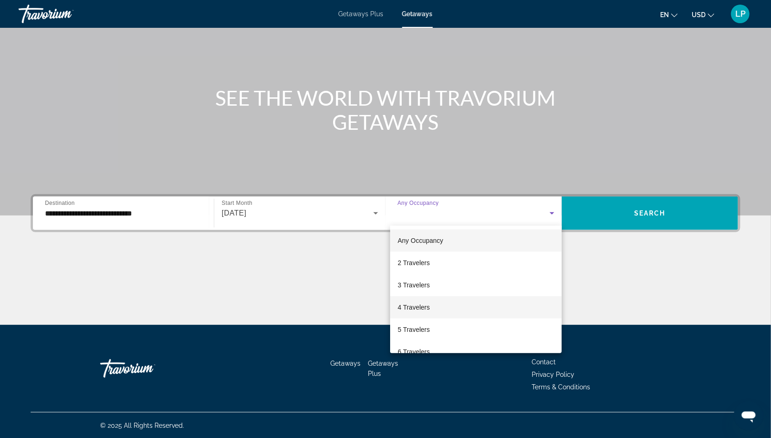
click at [432, 304] on mat-option "4 Travelers" at bounding box center [476, 307] width 172 height 22
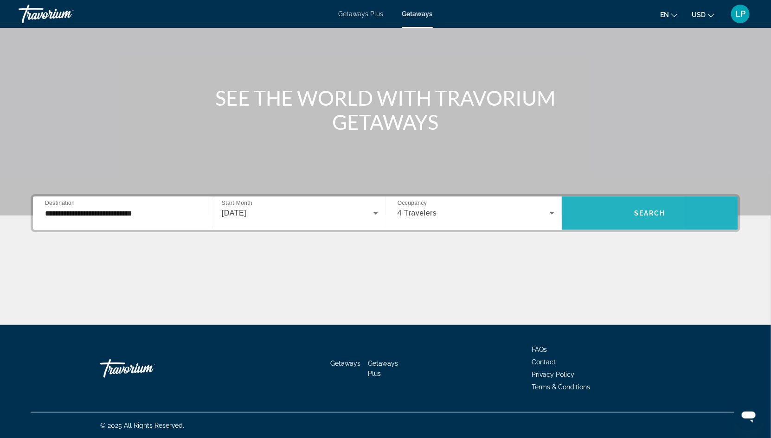
click at [594, 207] on span "Search widget" at bounding box center [650, 213] width 176 height 22
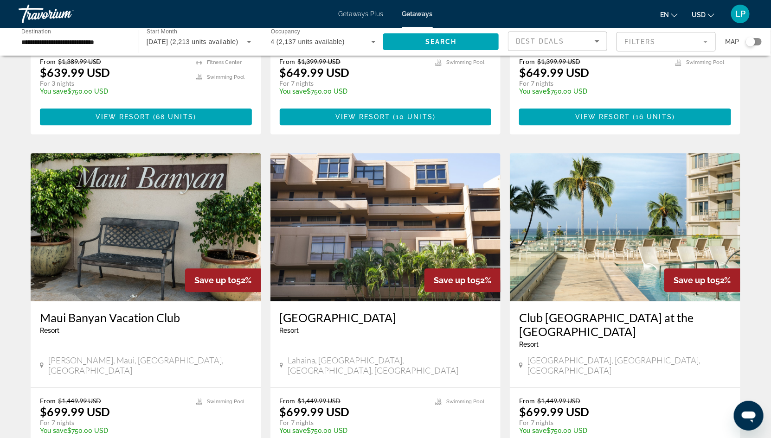
scroll to position [998, 0]
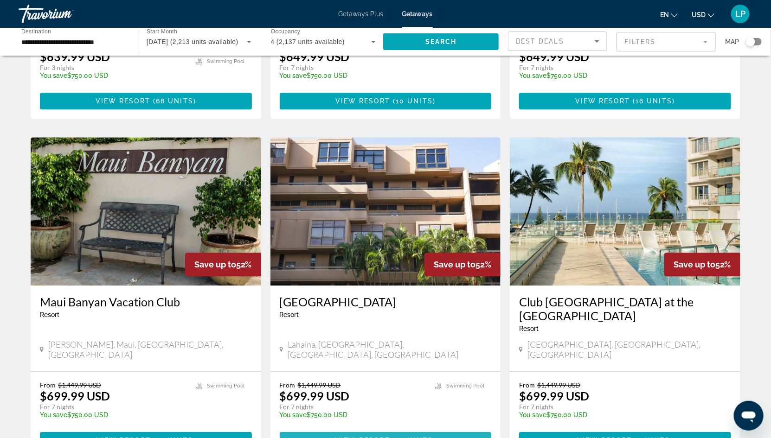
click at [346, 437] on span "View Resort" at bounding box center [362, 440] width 55 height 7
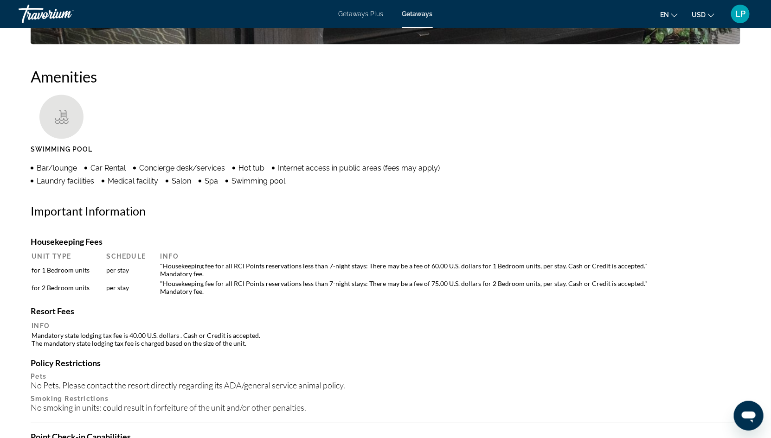
scroll to position [690, 0]
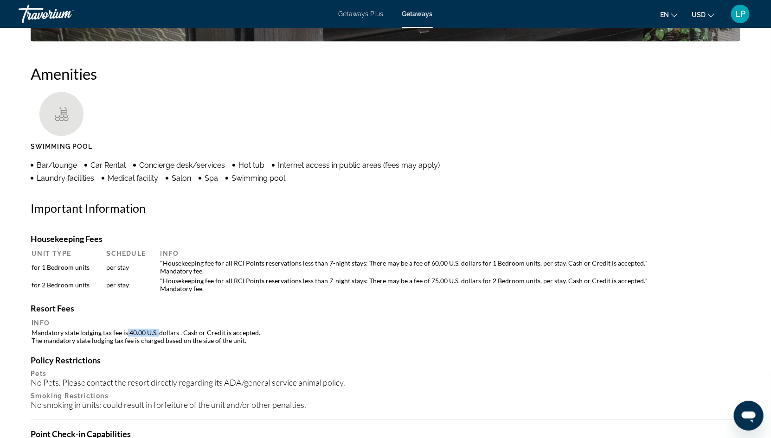
drag, startPoint x: 126, startPoint y: 325, endPoint x: 160, endPoint y: 325, distance: 33.9
click at [160, 329] on td "Mandatory state lodging tax fee is 40.00 U.S. dollars . Cash or Credit is accep…" at bounding box center [386, 337] width 708 height 17
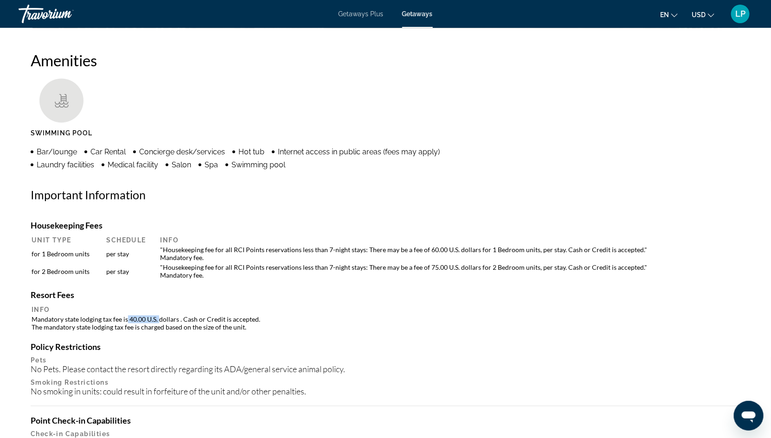
scroll to position [706, 0]
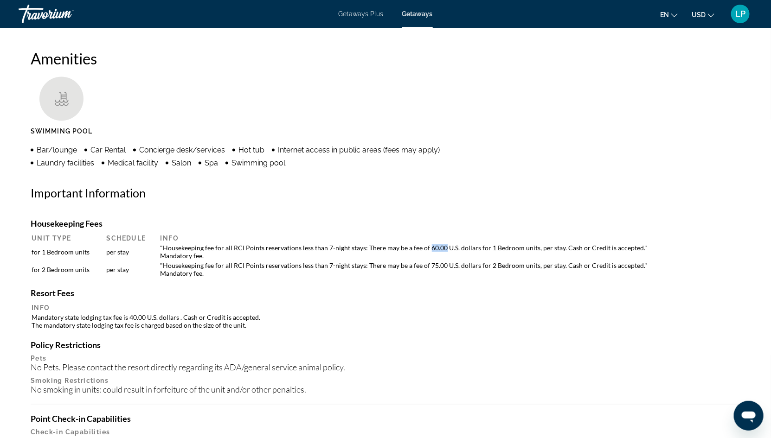
drag, startPoint x: 427, startPoint y: 242, endPoint x: 442, endPoint y: 242, distance: 14.9
click at [442, 244] on td ""Housekeeping fee for all RCI Points reservations less than 7-night stays: Ther…" at bounding box center [448, 252] width 584 height 17
drag, startPoint x: 516, startPoint y: 242, endPoint x: 559, endPoint y: 242, distance: 43.2
click at [559, 244] on td ""Housekeeping fee for all RCI Points reservations less than 7-night stays: Ther…" at bounding box center [448, 252] width 584 height 17
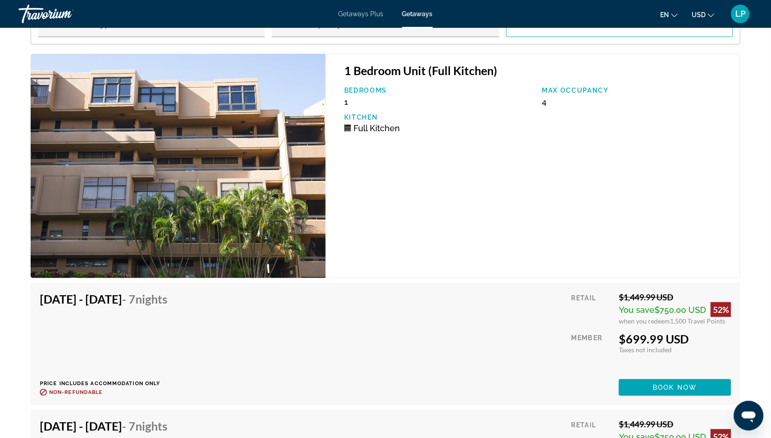
scroll to position [1681, 0]
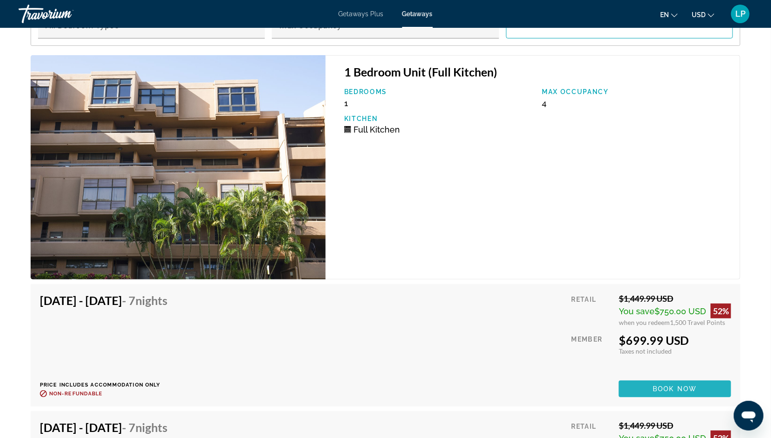
click at [681, 386] on span "Book now" at bounding box center [675, 389] width 44 height 7
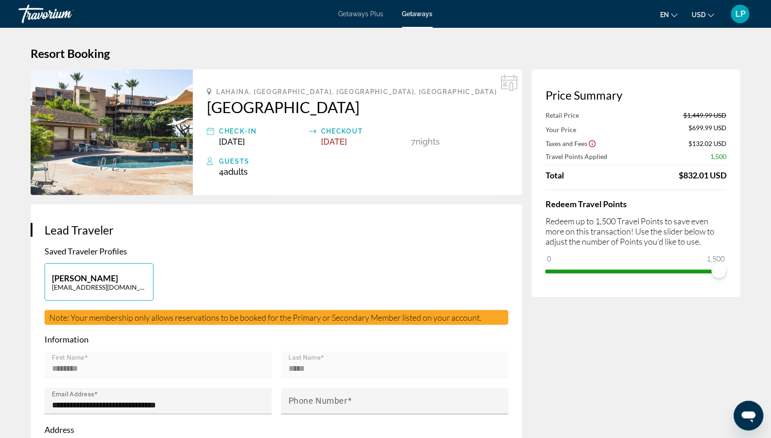
drag, startPoint x: 677, startPoint y: 175, endPoint x: 728, endPoint y: 172, distance: 51.6
click at [728, 172] on div "Price Summary Retail Price $1,449.99 USD Your Price $699.99 USD Taxes and Fees …" at bounding box center [636, 184] width 209 height 228
click at [729, 184] on div "Price Summary Retail Price $1,449.99 USD Your Price $699.99 USD Taxes and Fees …" at bounding box center [636, 184] width 209 height 228
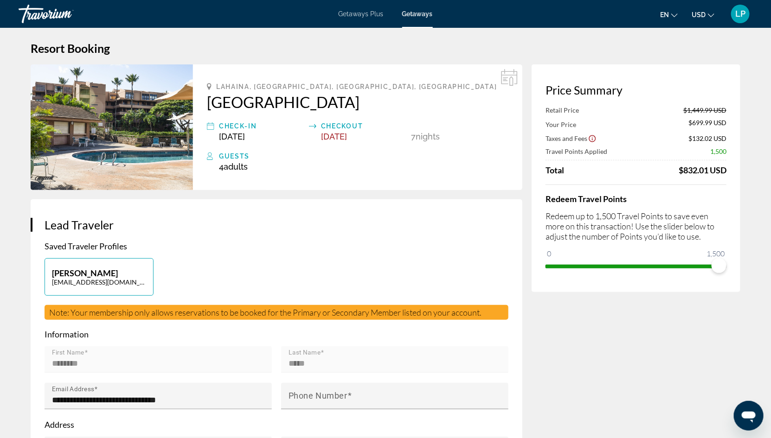
scroll to position [8, 0]
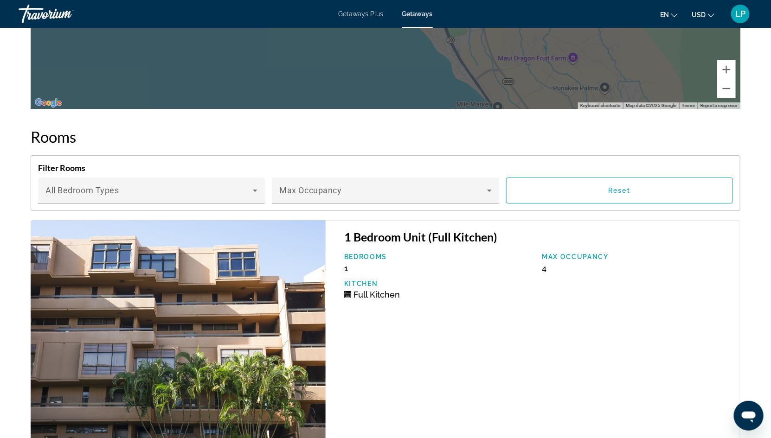
scroll to position [1534, 0]
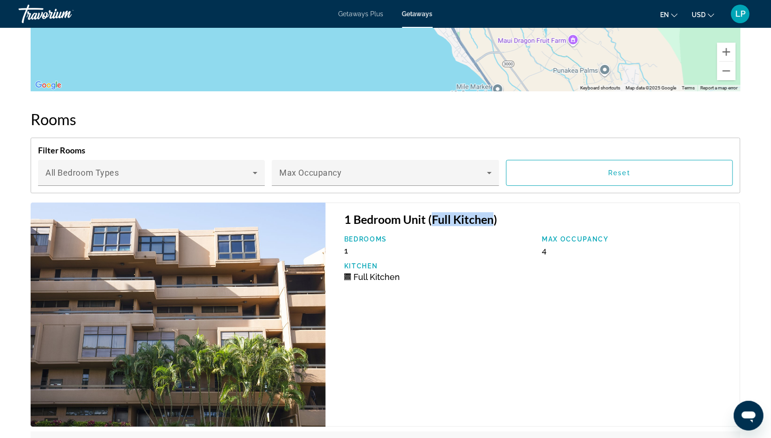
drag, startPoint x: 432, startPoint y: 215, endPoint x: 493, endPoint y: 215, distance: 60.3
click at [493, 215] on h3 "1 Bedroom Unit (Full Kitchen)" at bounding box center [537, 220] width 387 height 14
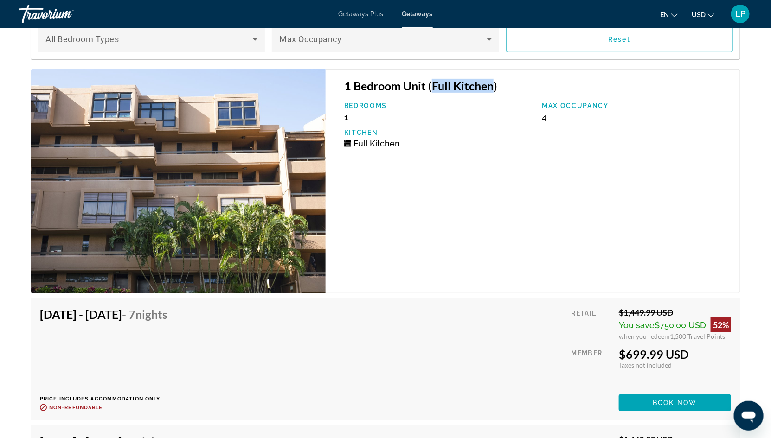
scroll to position [1664, 0]
